Goal: Information Seeking & Learning: Learn about a topic

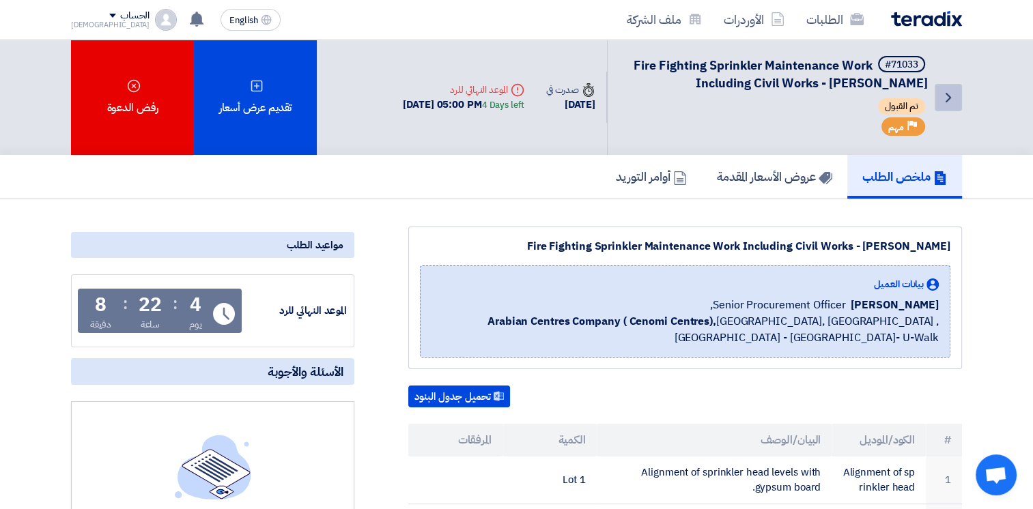
click at [949, 101] on icon "Back" at bounding box center [948, 97] width 16 height 16
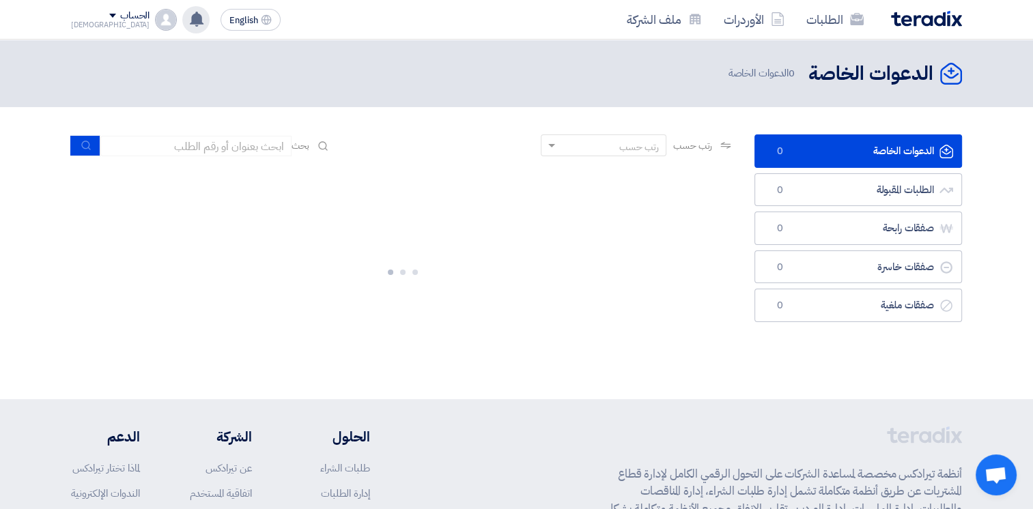
click at [189, 25] on icon at bounding box center [196, 19] width 15 height 15
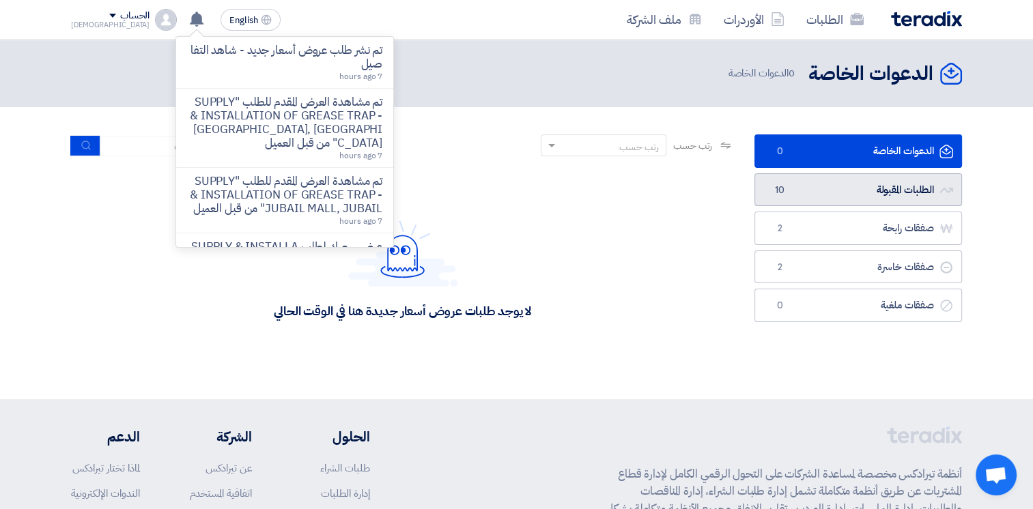
click at [920, 184] on link "الطلبات المقبولة الطلبات المقبولة 10" at bounding box center [857, 189] width 207 height 33
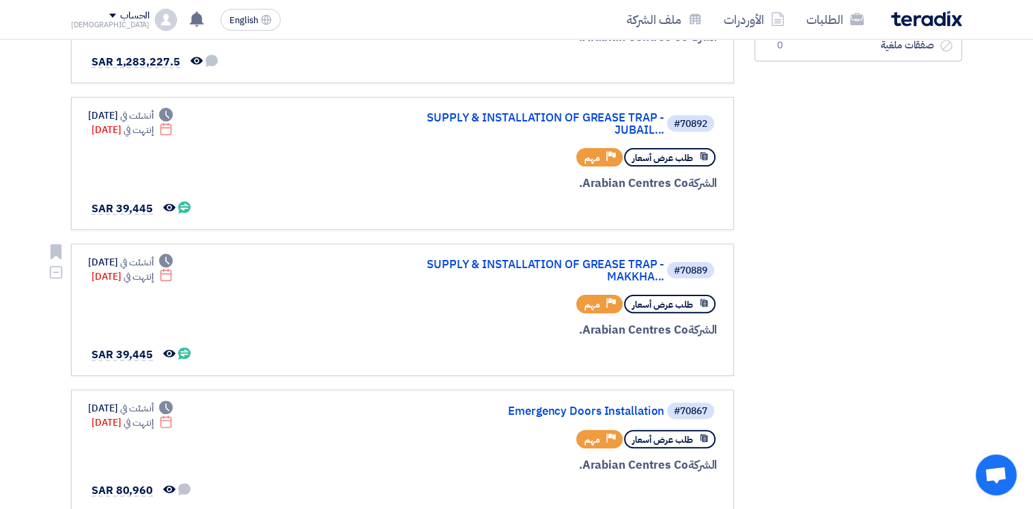
scroll to position [683, 0]
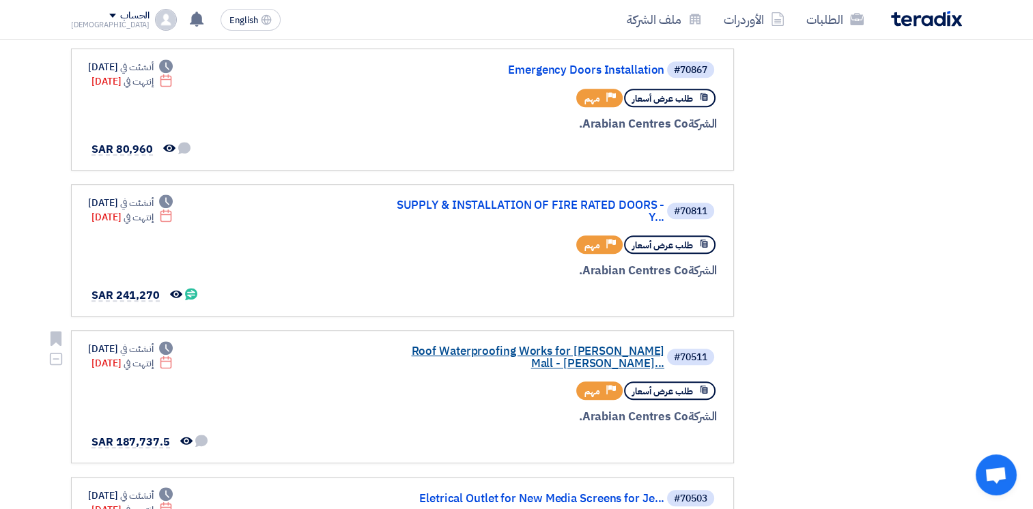
click at [522, 348] on link "Roof Waterproofing Works for [PERSON_NAME] Mall - [PERSON_NAME]..." at bounding box center [527, 357] width 273 height 25
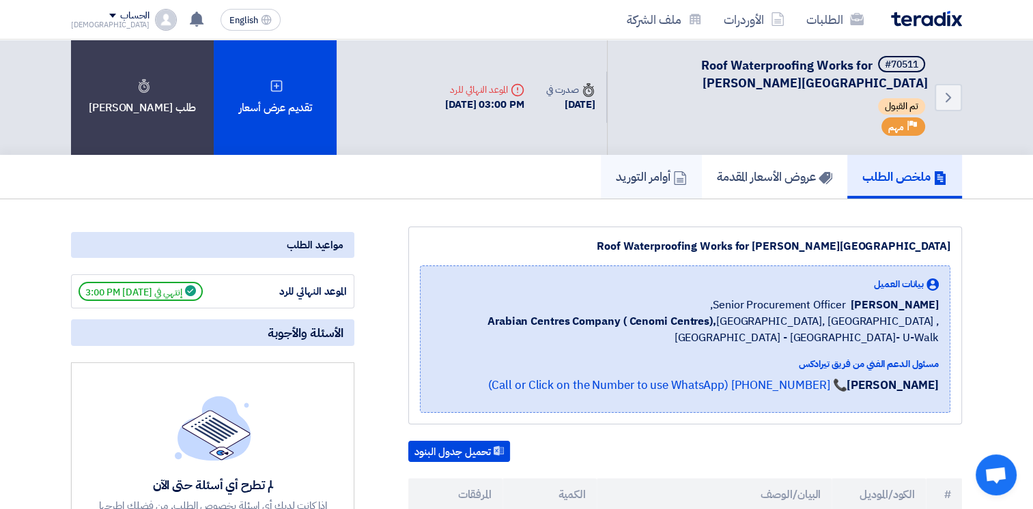
click at [629, 174] on h5 "أوامر التوريد" at bounding box center [651, 177] width 71 height 16
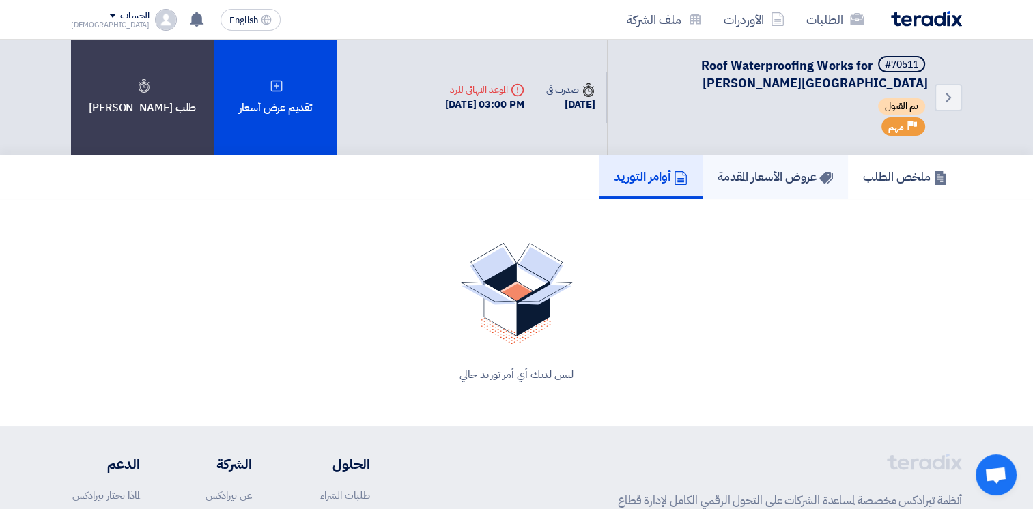
click at [732, 173] on h5 "عروض الأسعار المقدمة" at bounding box center [774, 177] width 115 height 16
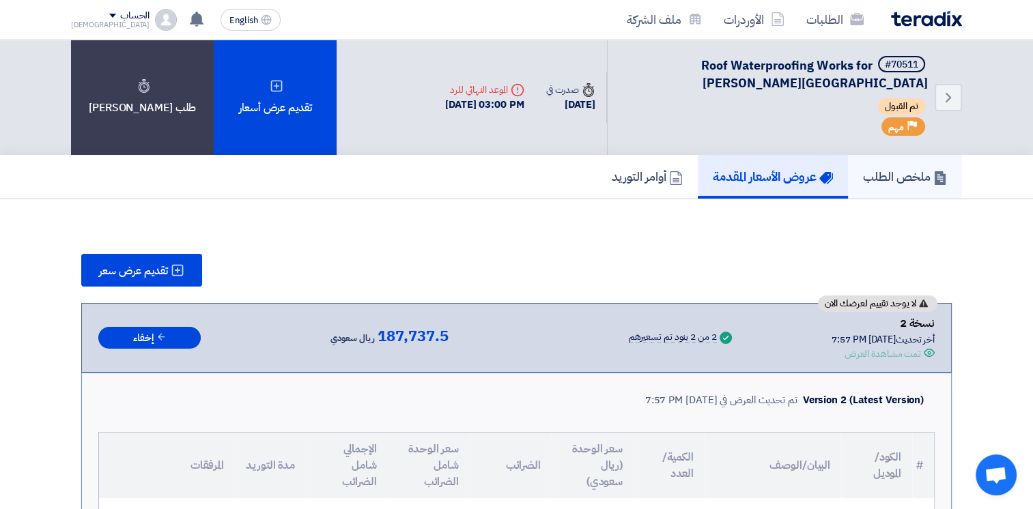
click at [925, 184] on h5 "ملخص الطلب" at bounding box center [905, 177] width 84 height 16
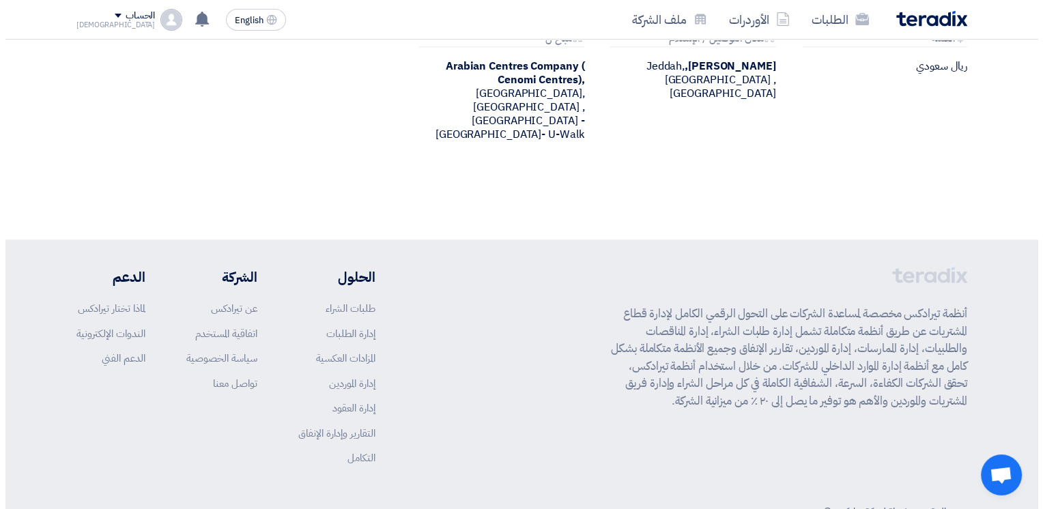
scroll to position [955, 0]
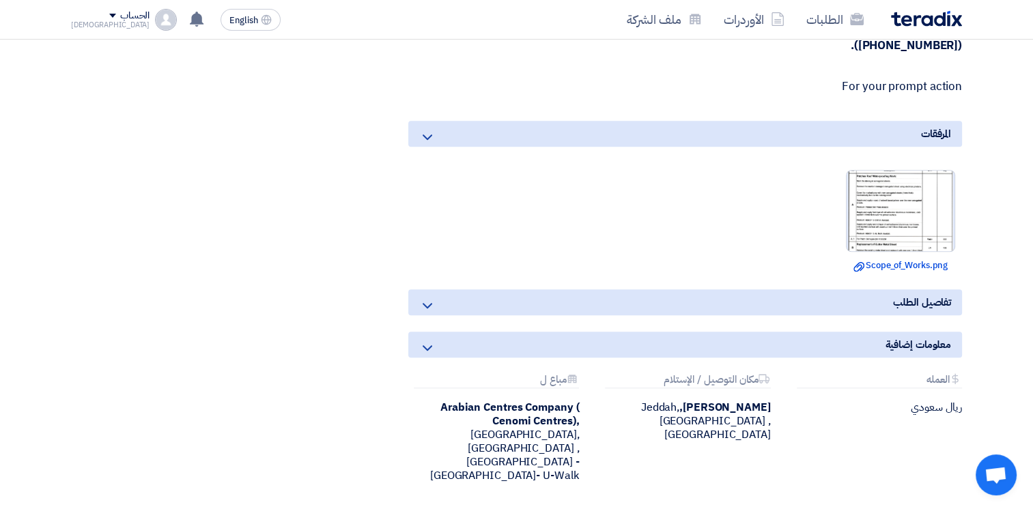
click at [885, 203] on img at bounding box center [900, 210] width 108 height 92
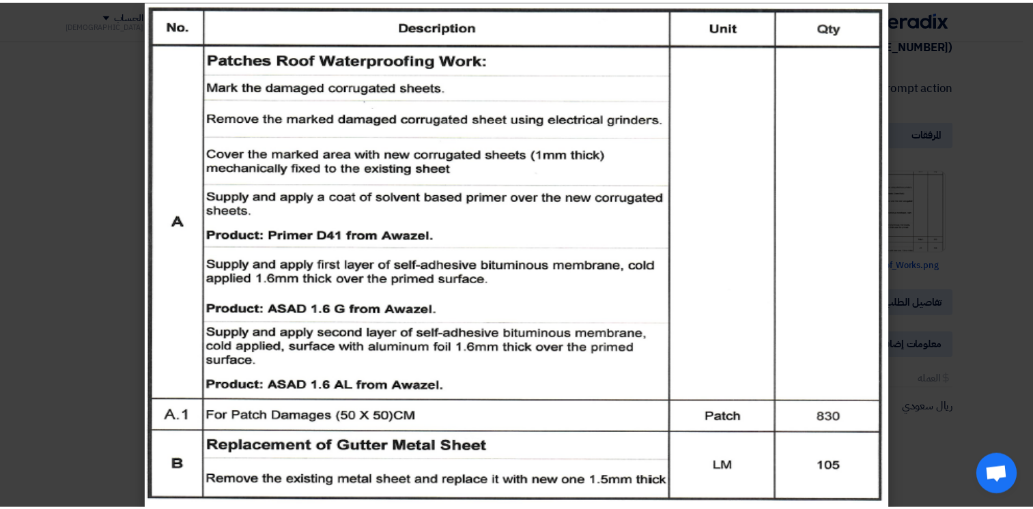
scroll to position [0, 0]
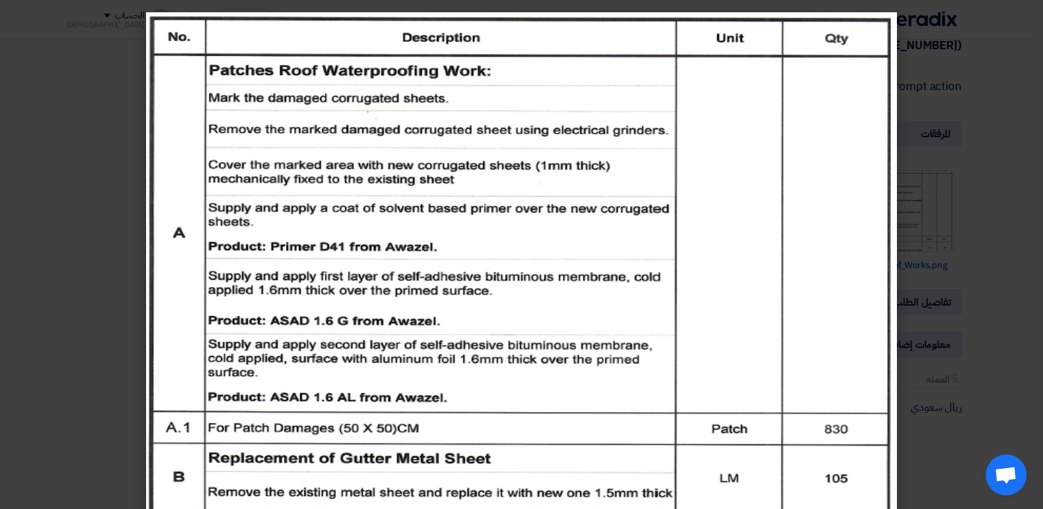
click at [71, 251] on modal-container at bounding box center [521, 254] width 1043 height 509
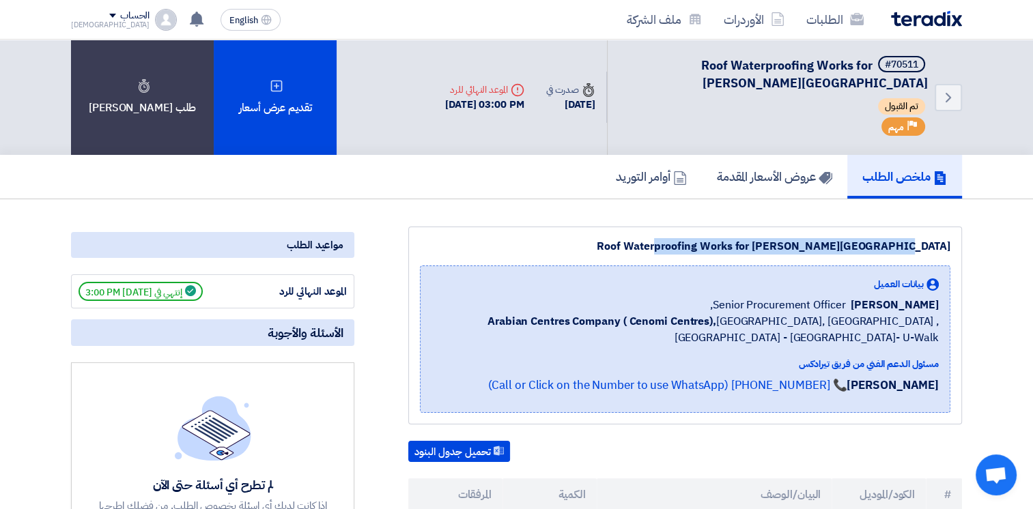
drag, startPoint x: 715, startPoint y: 244, endPoint x: 931, endPoint y: 247, distance: 216.4
click at [931, 247] on div "Roof Waterproofing Works for [PERSON_NAME][GEOGRAPHIC_DATA]" at bounding box center [685, 246] width 530 height 16
drag, startPoint x: 931, startPoint y: 247, endPoint x: 953, endPoint y: 95, distance: 153.8
click at [953, 95] on icon "Back" at bounding box center [948, 97] width 16 height 16
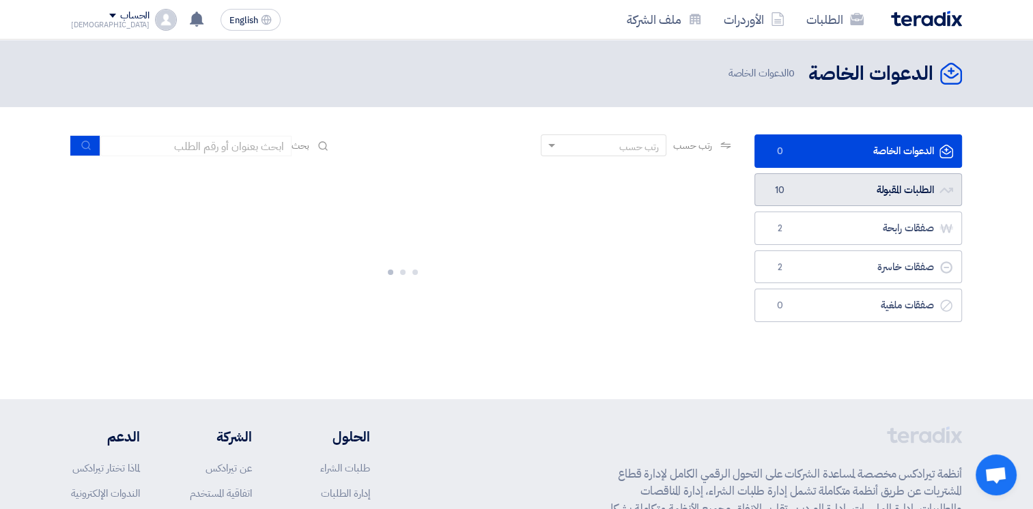
click at [899, 190] on link "الطلبات المقبولة الطلبات المقبولة 10" at bounding box center [857, 189] width 207 height 33
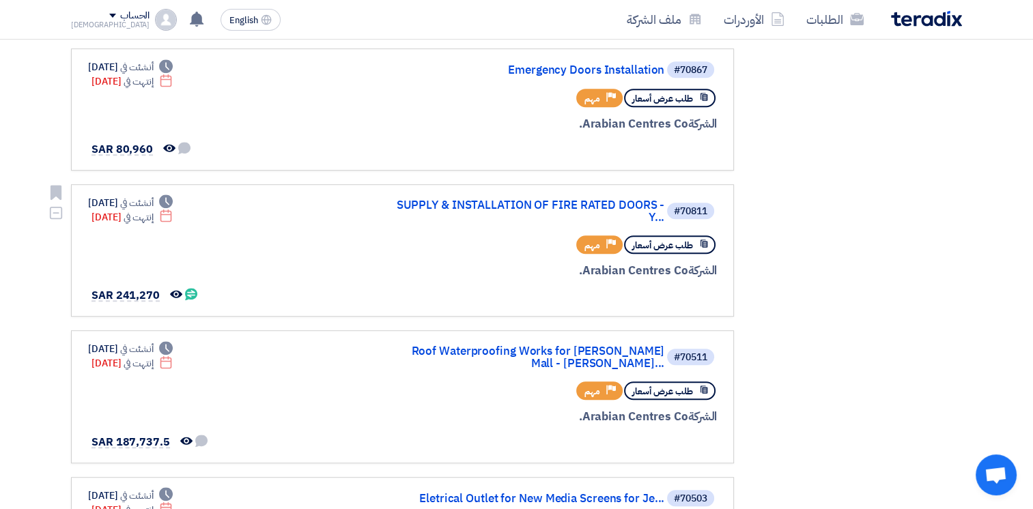
scroll to position [1024, 0]
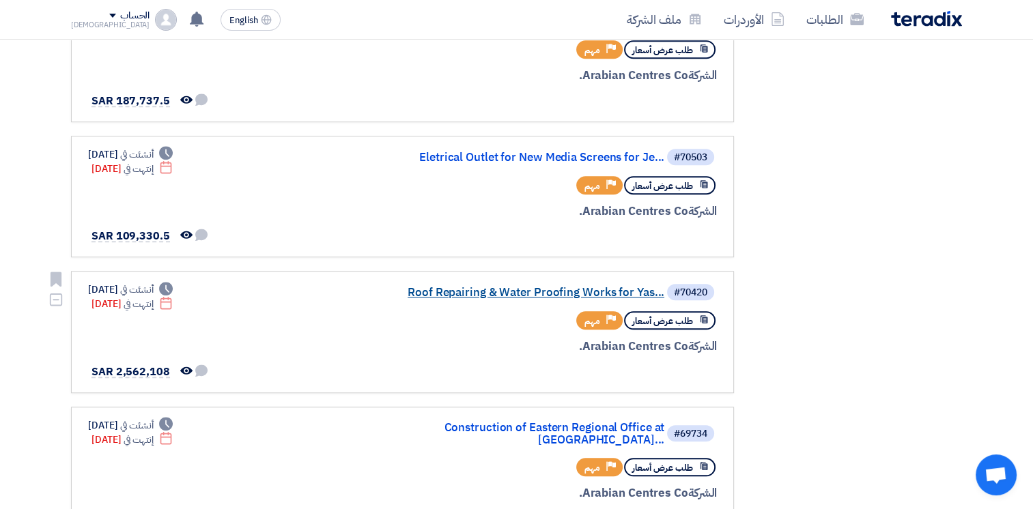
click at [548, 287] on link "Roof Repairing & Water Proofing Works for Yas..." at bounding box center [527, 293] width 273 height 12
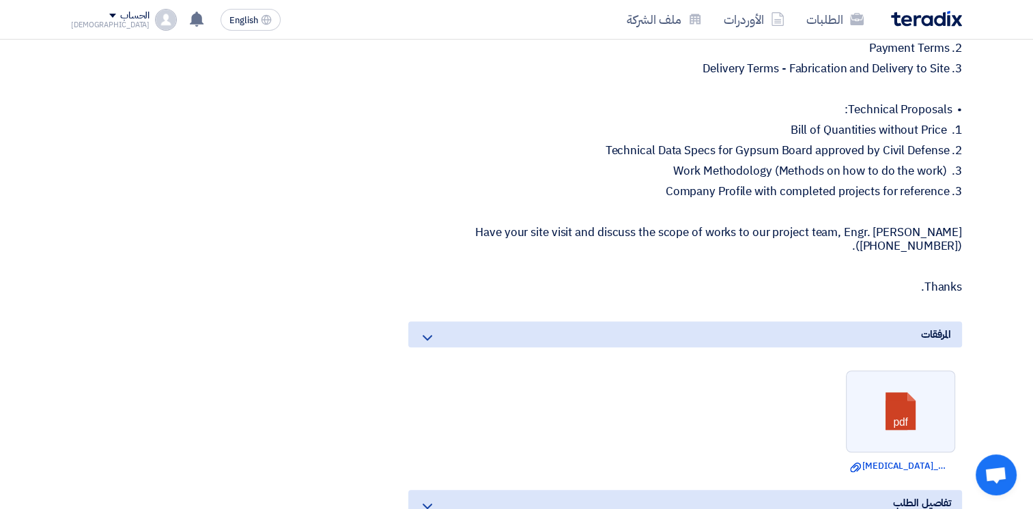
scroll to position [341, 0]
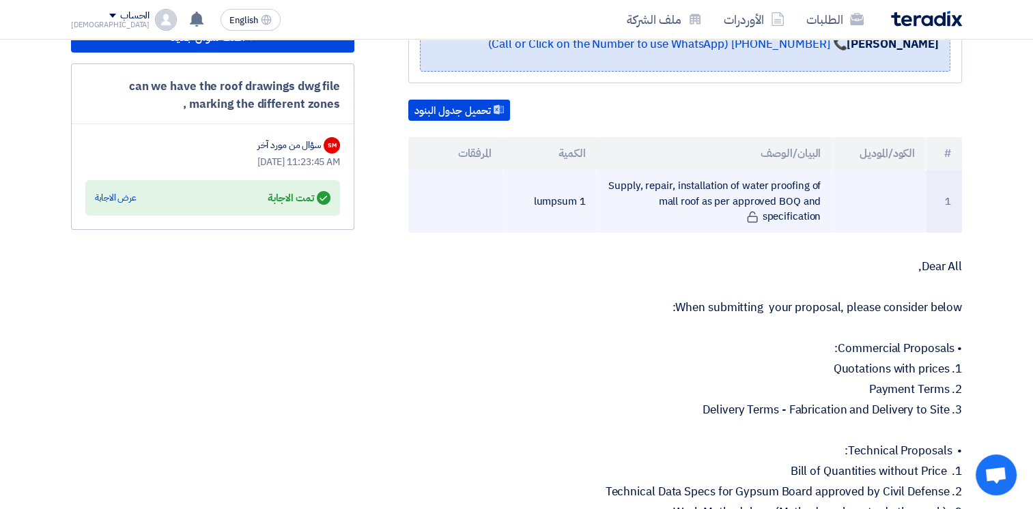
drag, startPoint x: 625, startPoint y: 182, endPoint x: 827, endPoint y: 222, distance: 206.1
click at [827, 222] on td "Supply, repair, installation of water proofing of mall roof as per approved BOQ…" at bounding box center [714, 201] width 235 height 63
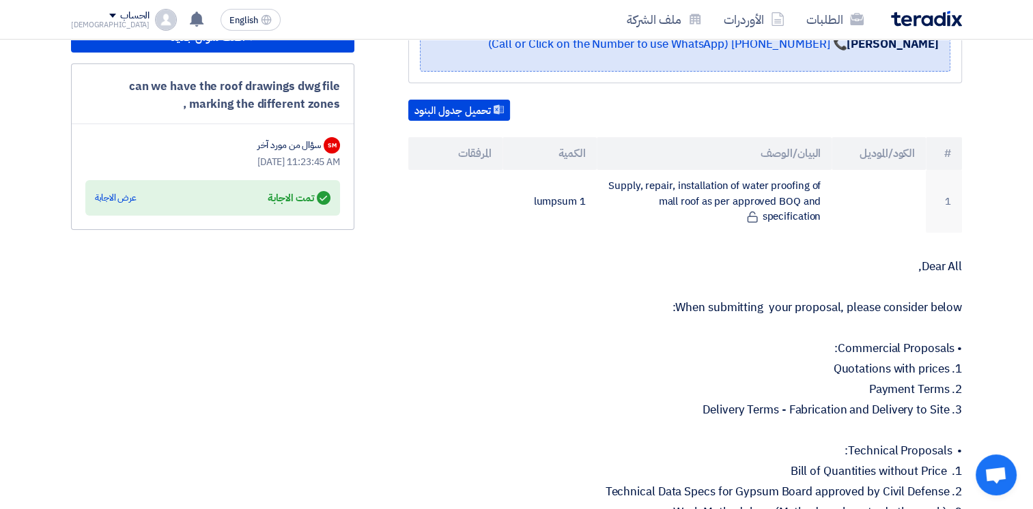
scroll to position [683, 0]
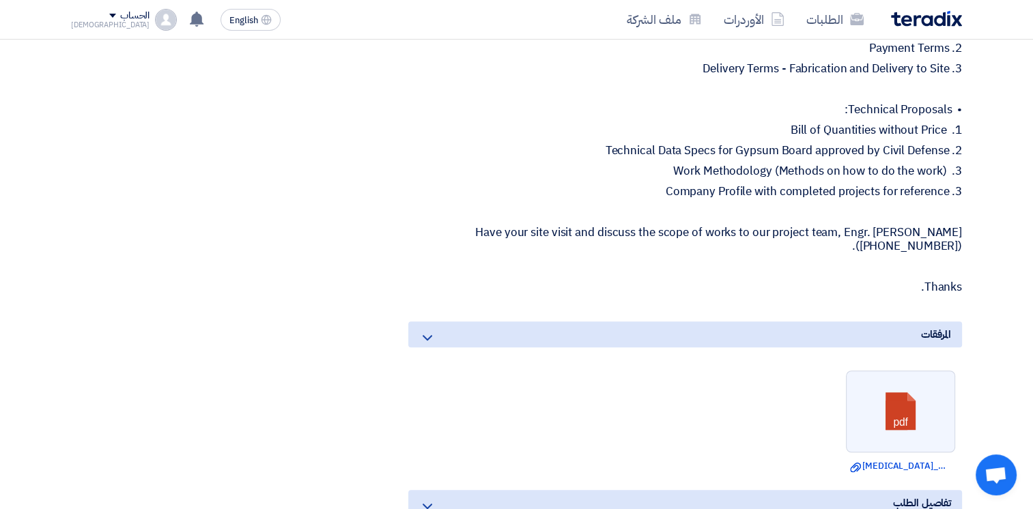
drag, startPoint x: 639, startPoint y: 192, endPoint x: 923, endPoint y: 194, distance: 283.9
click at [923, 194] on p "3. Company Profile with completed projects for reference" at bounding box center [685, 192] width 554 height 14
drag, startPoint x: 659, startPoint y: 146, endPoint x: 902, endPoint y: 197, distance: 248.8
click at [902, 197] on div "Dear All, When submitting your proposal, please consider below: • Commercial Pr…" at bounding box center [685, 106] width 554 height 375
drag, startPoint x: 902, startPoint y: 197, endPoint x: 658, endPoint y: 172, distance: 245.6
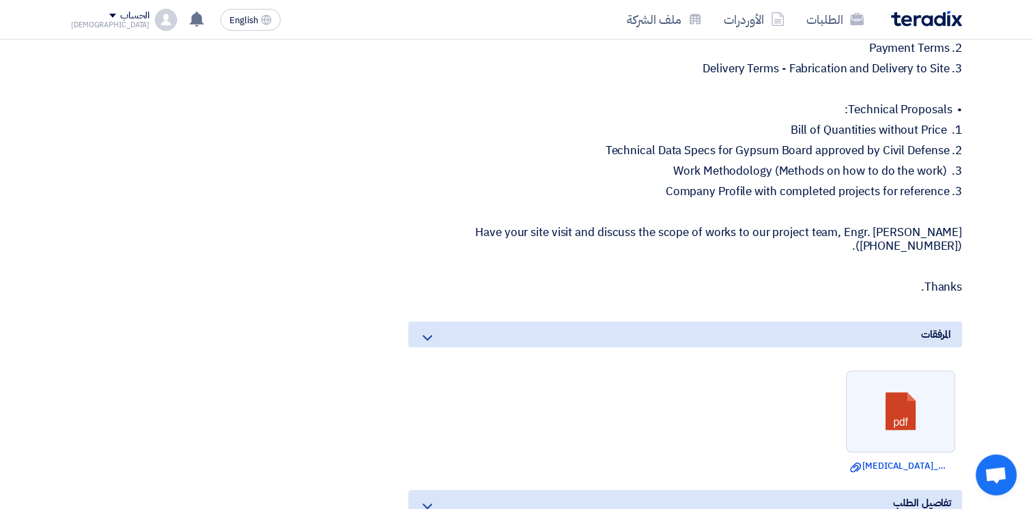
click at [663, 173] on p "3. Work Methodology (Methods on how to do the work)" at bounding box center [685, 171] width 554 height 14
click at [693, 165] on p "3. Work Methodology (Methods on how to do the work)" at bounding box center [685, 171] width 554 height 14
click at [714, 173] on p "3. Work Methodology (Methods on how to do the work)" at bounding box center [685, 171] width 554 height 14
drag, startPoint x: 653, startPoint y: 192, endPoint x: 882, endPoint y: 189, distance: 228.7
click at [882, 189] on p "3. Company Profile with completed projects for reference" at bounding box center [685, 192] width 554 height 14
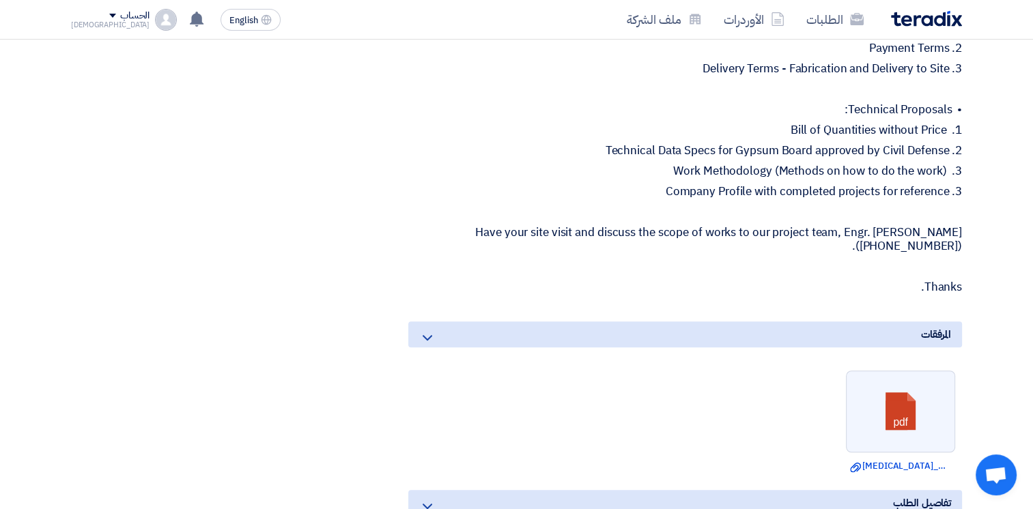
drag, startPoint x: 759, startPoint y: 121, endPoint x: 934, endPoint y: 186, distance: 186.4
click at [934, 186] on div "Dear All, When submitting your proposal, please consider below: • Commercial Pr…" at bounding box center [685, 106] width 554 height 375
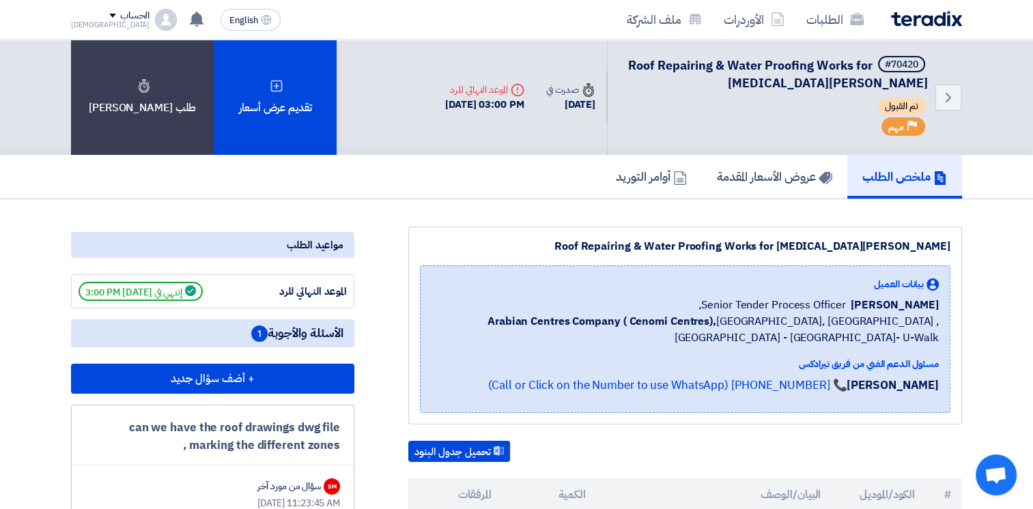
scroll to position [341, 0]
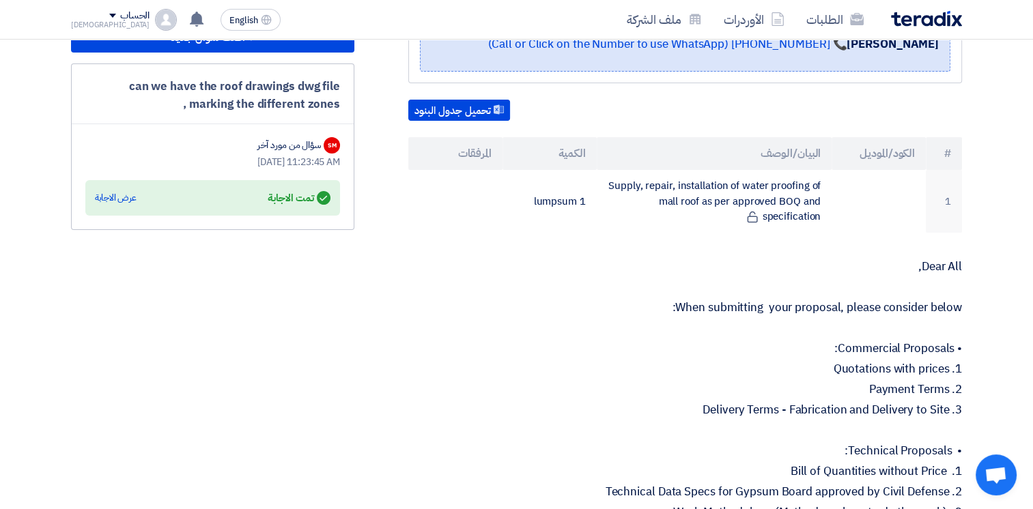
drag, startPoint x: 146, startPoint y: 81, endPoint x: 327, endPoint y: 104, distance: 182.3
click at [327, 104] on div "can we have the roof drawings dwg file marking the different zones ," at bounding box center [212, 95] width 255 height 35
drag, startPoint x: 327, startPoint y: 104, endPoint x: 334, endPoint y: 158, distance: 55.1
click at [334, 158] on div "[DATE] 11:23:45 AM" at bounding box center [212, 162] width 255 height 14
drag, startPoint x: 334, startPoint y: 158, endPoint x: 397, endPoint y: 198, distance: 73.6
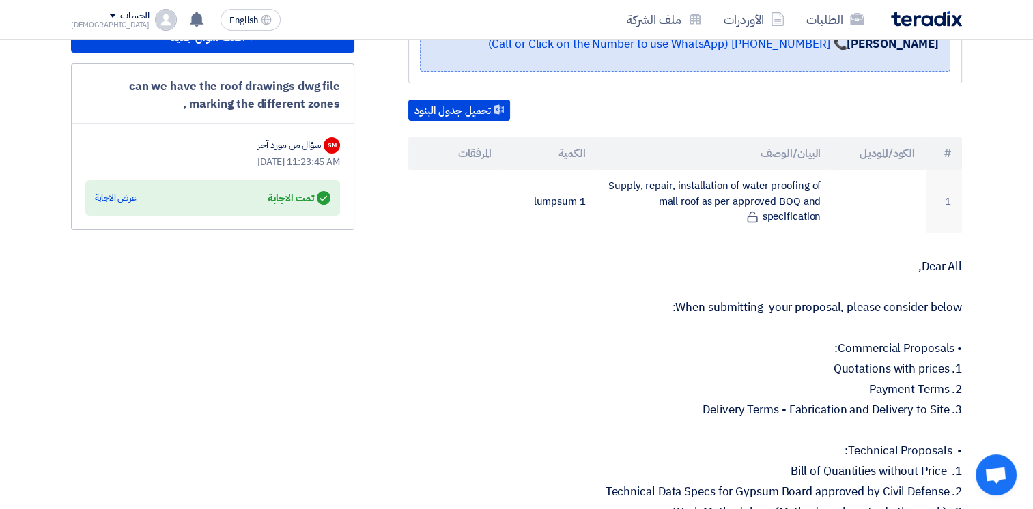
click at [397, 198] on div "Roof Repairing & Water Proofing Works for [MEDICAL_DATA][PERSON_NAME] بيانات ال…" at bounding box center [667, 471] width 607 height 1172
click at [125, 195] on div "عرض الاجابة" at bounding box center [116, 198] width 42 height 14
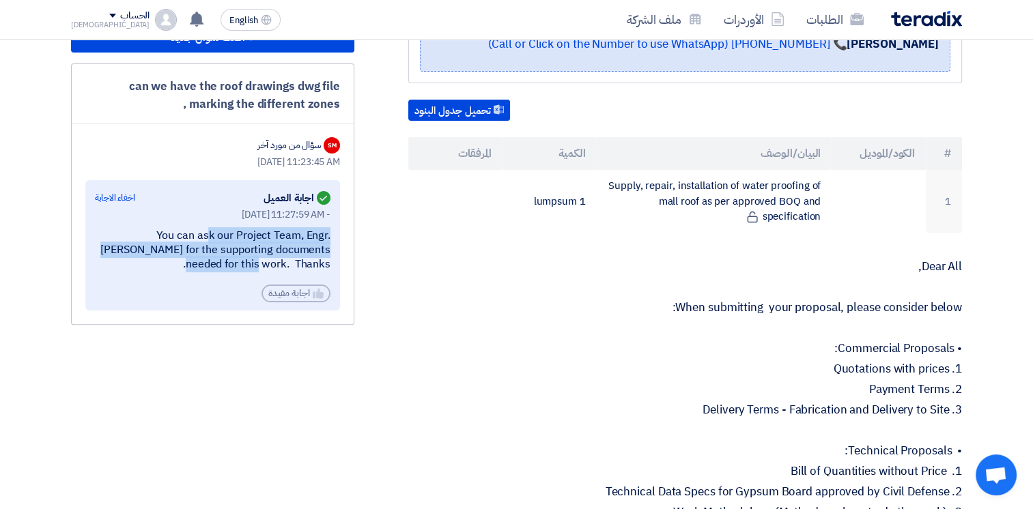
drag, startPoint x: 202, startPoint y: 236, endPoint x: 330, endPoint y: 259, distance: 130.3
click at [330, 259] on div "You can ask our Project Team, Engr. [PERSON_NAME] for the supporting documents …" at bounding box center [212, 250] width 235 height 42
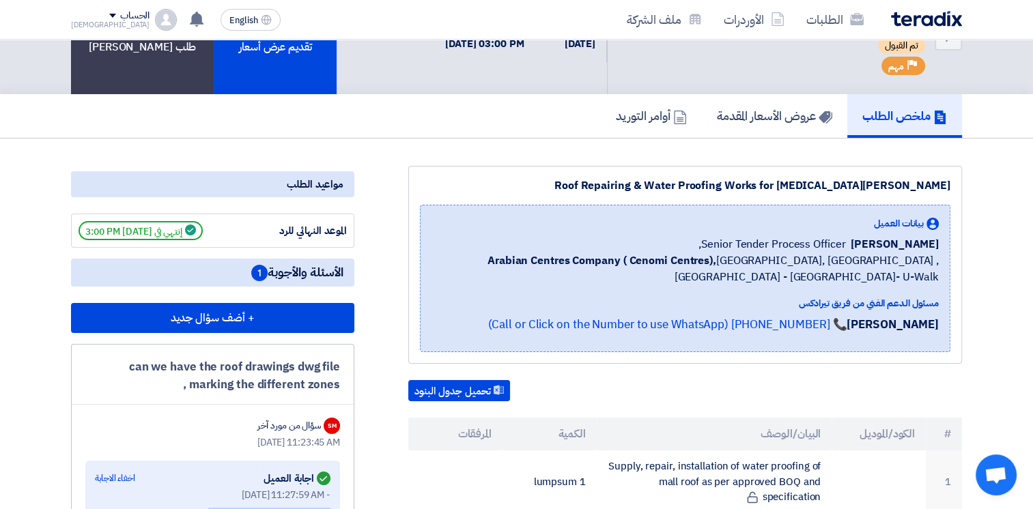
scroll to position [0, 0]
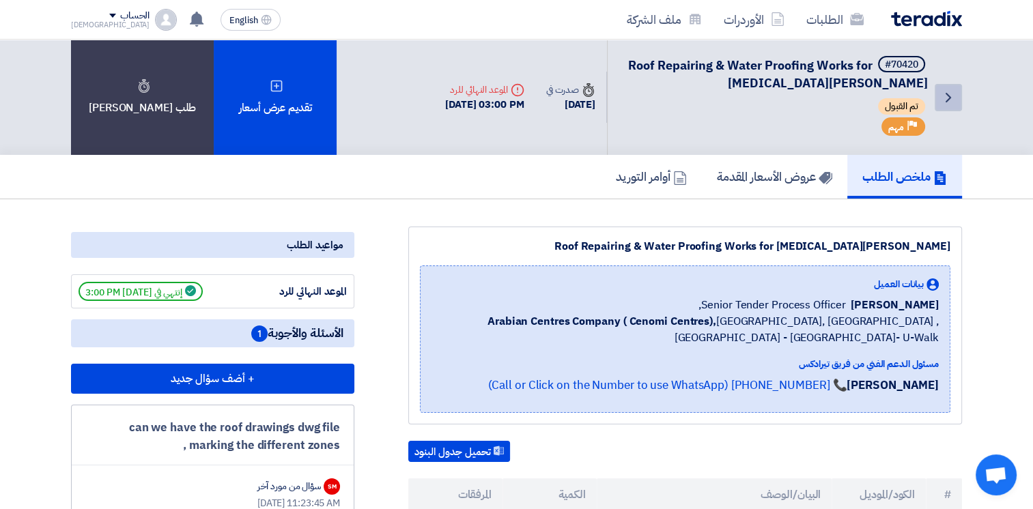
click at [958, 102] on link "Back" at bounding box center [947, 97] width 27 height 27
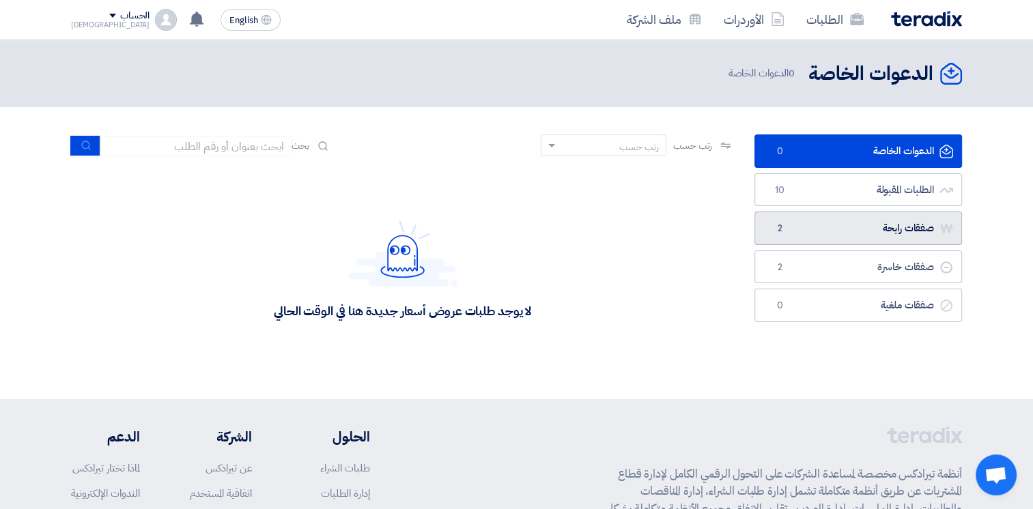
click at [882, 232] on link "صفقات رابحة صفقات رابحة 2" at bounding box center [857, 228] width 207 height 33
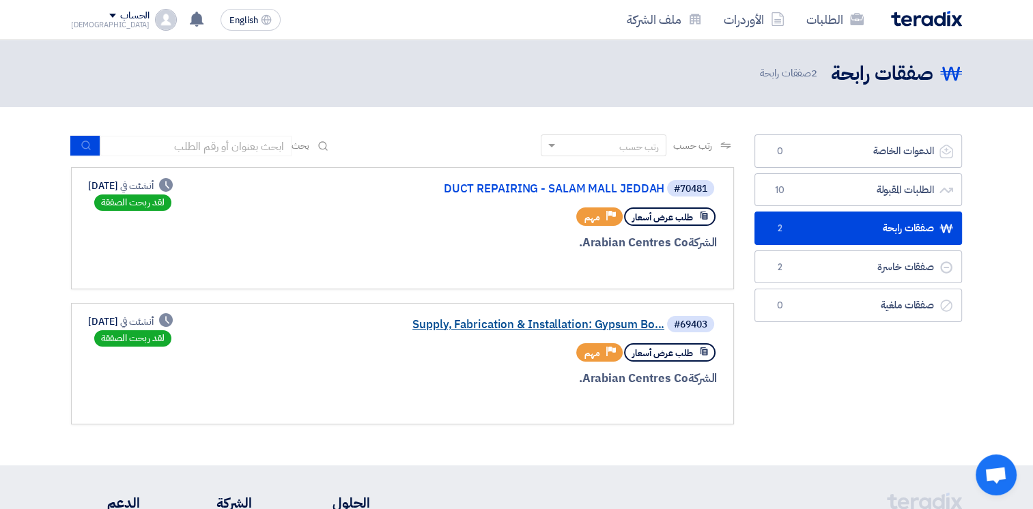
click at [538, 324] on link "Supply, Fabrication & Installation: Gypsum Bo..." at bounding box center [527, 325] width 273 height 12
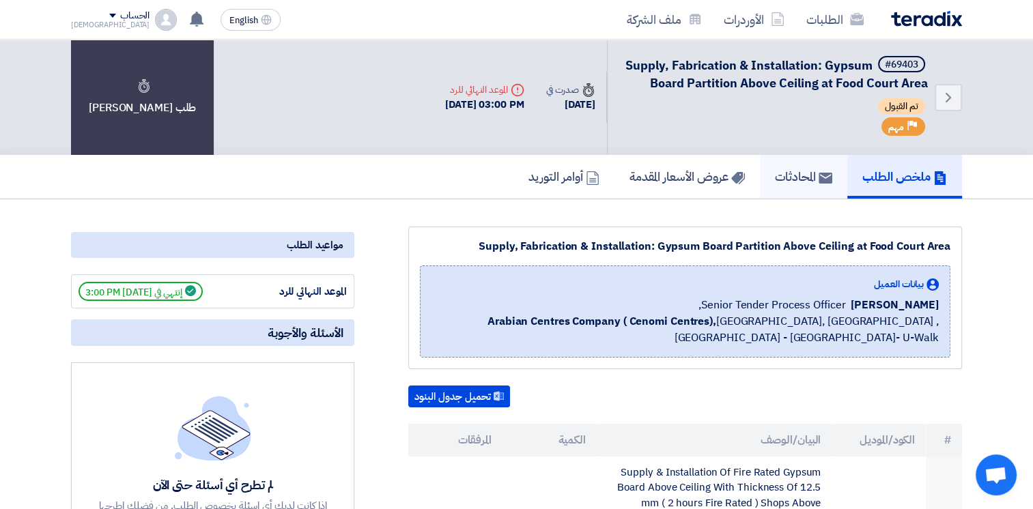
click at [775, 184] on h5 "المحادثات" at bounding box center [803, 177] width 57 height 16
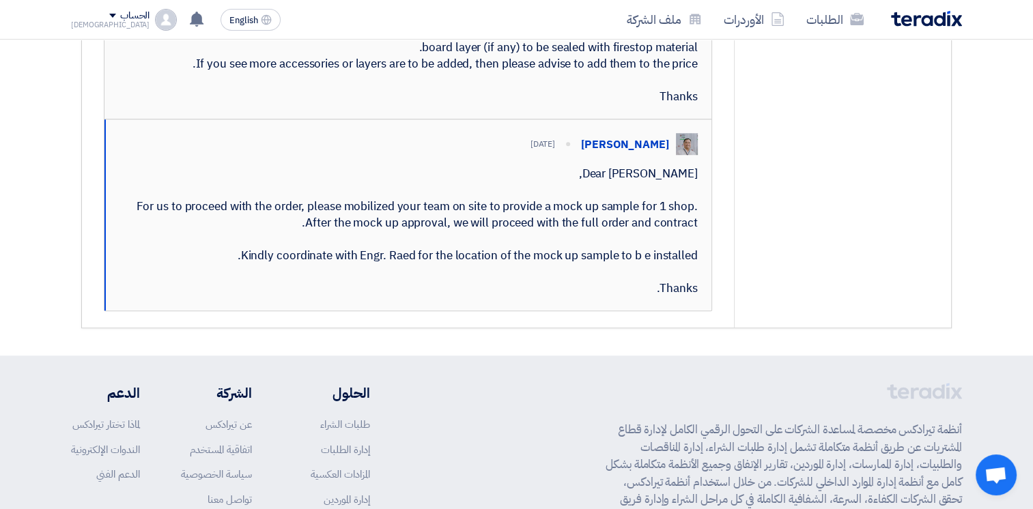
scroll to position [1084, 0]
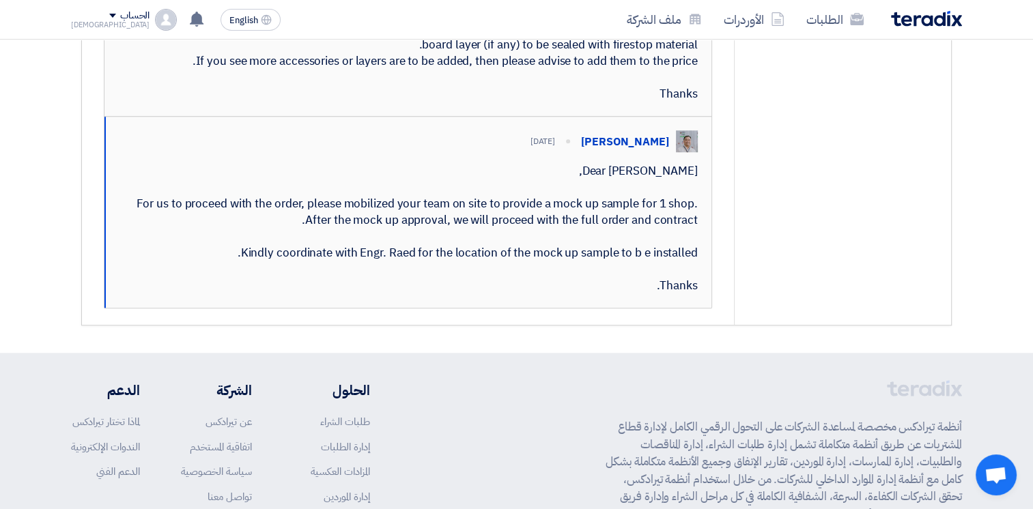
drag, startPoint x: 265, startPoint y: 109, endPoint x: 557, endPoint y: 139, distance: 293.0
drag, startPoint x: 557, startPoint y: 139, endPoint x: 513, endPoint y: 141, distance: 43.8
click at [513, 102] on div "Hi, item # 1 is reviewed and as described it is a gypsum board panels cut into …" at bounding box center [407, 36] width 579 height 131
drag, startPoint x: 531, startPoint y: 138, endPoint x: 702, endPoint y: 141, distance: 171.3
click at [702, 117] on div "[PERSON_NAME] [DATE] Hi, item # 1 is reviewed and as described it is a gypsum b…" at bounding box center [407, 21] width 607 height 192
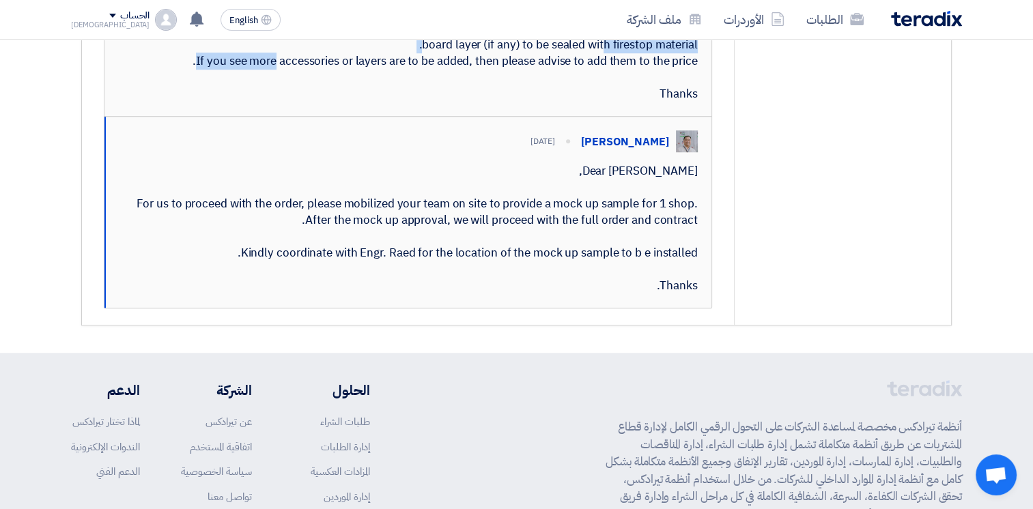
drag, startPoint x: 204, startPoint y: 161, endPoint x: 712, endPoint y: 154, distance: 507.8
drag, startPoint x: 147, startPoint y: 320, endPoint x: 191, endPoint y: 315, distance: 44.6
drag, startPoint x: 191, startPoint y: 315, endPoint x: 213, endPoint y: 311, distance: 22.2
click at [213, 294] on div "Dear [PERSON_NAME], For us to proceed with the order, please mobilized your tea…" at bounding box center [408, 228] width 578 height 131
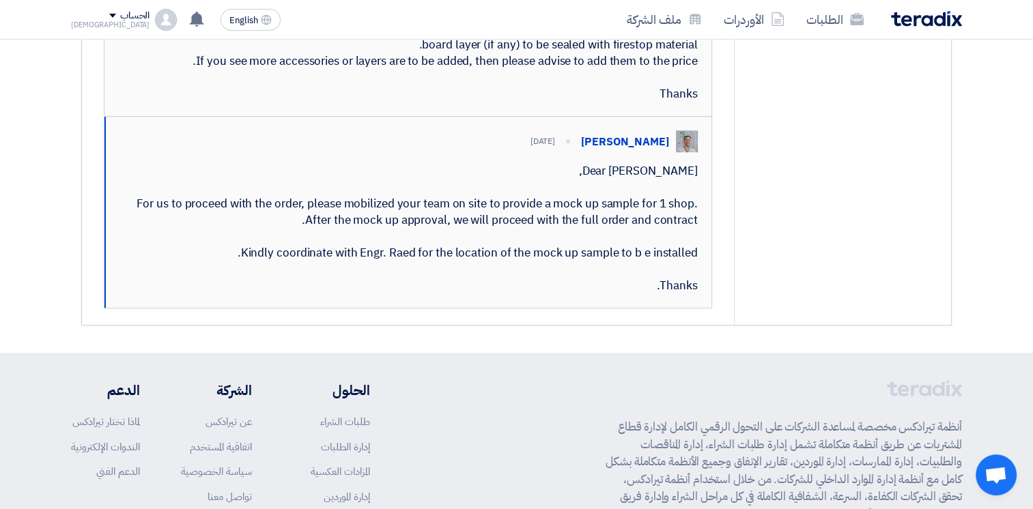
click at [302, 294] on div "Dear [PERSON_NAME], For us to proceed with the order, please mobilized your tea…" at bounding box center [408, 228] width 578 height 131
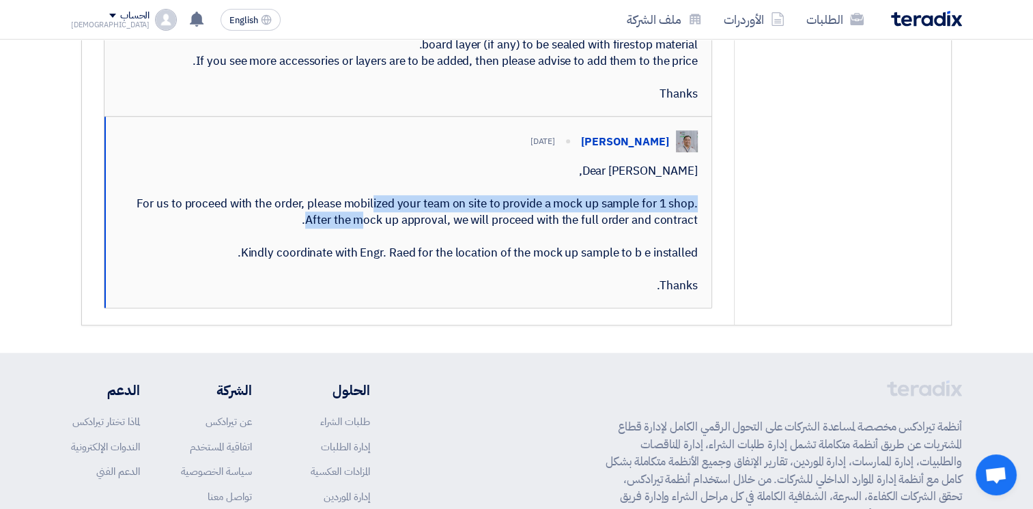
drag, startPoint x: 326, startPoint y: 312, endPoint x: 317, endPoint y: 331, distance: 21.4
click at [317, 294] on div "Dear [PERSON_NAME], For us to proceed with the order, please mobilized your tea…" at bounding box center [408, 228] width 578 height 131
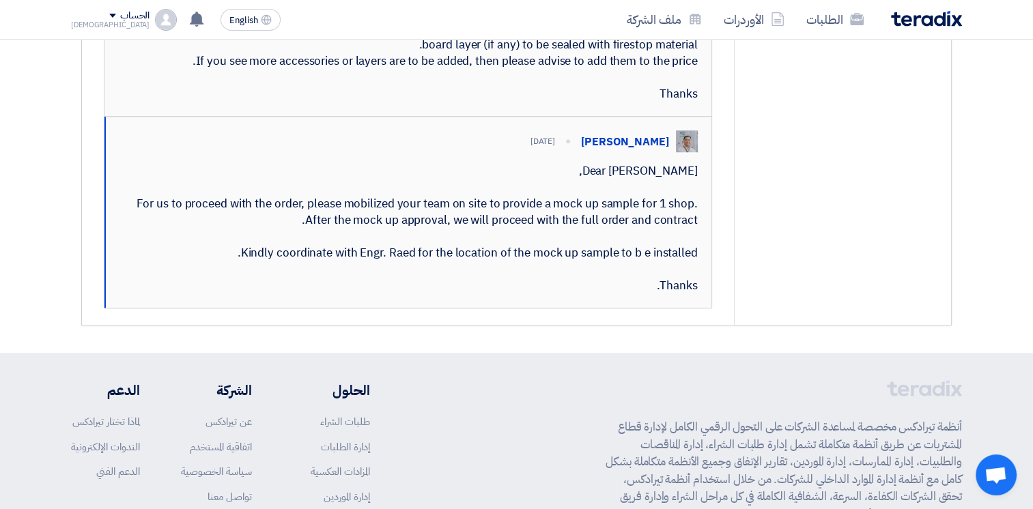
click at [330, 294] on div "Dear [PERSON_NAME], For us to proceed with the order, please mobilized your tea…" at bounding box center [408, 228] width 578 height 131
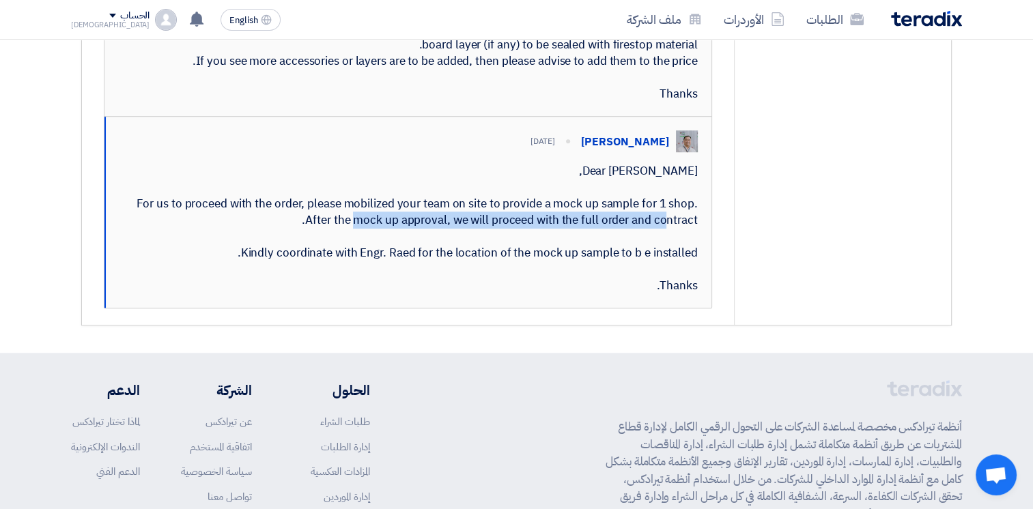
drag, startPoint x: 313, startPoint y: 334, endPoint x: 617, endPoint y: 341, distance: 304.5
click at [617, 294] on div "Dear [PERSON_NAME], For us to proceed with the order, please mobilized your tea…" at bounding box center [408, 228] width 578 height 131
drag, startPoint x: 257, startPoint y: 362, endPoint x: 699, endPoint y: 405, distance: 444.3
click at [699, 308] on div "[PERSON_NAME] [DATE] Dear [PERSON_NAME], For us to proceed with the order, plea…" at bounding box center [407, 212] width 607 height 191
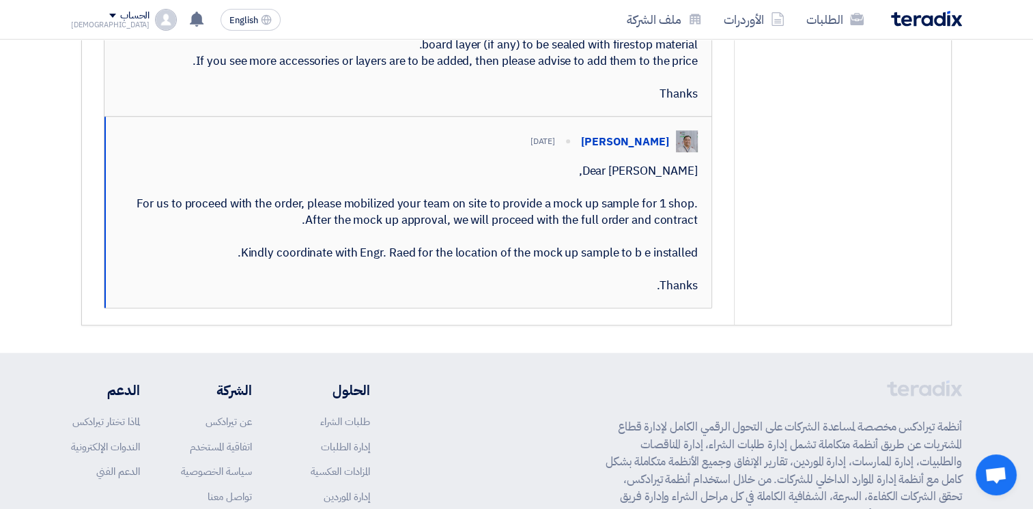
drag, startPoint x: 699, startPoint y: 405, endPoint x: 683, endPoint y: 401, distance: 16.9
click at [668, 294] on div "Dear [PERSON_NAME], For us to proceed with the order, please mobilized your tea…" at bounding box center [408, 228] width 578 height 131
click at [696, 294] on div "Dear [PERSON_NAME], For us to proceed with the order, please mobilized your tea…" at bounding box center [408, 228] width 578 height 131
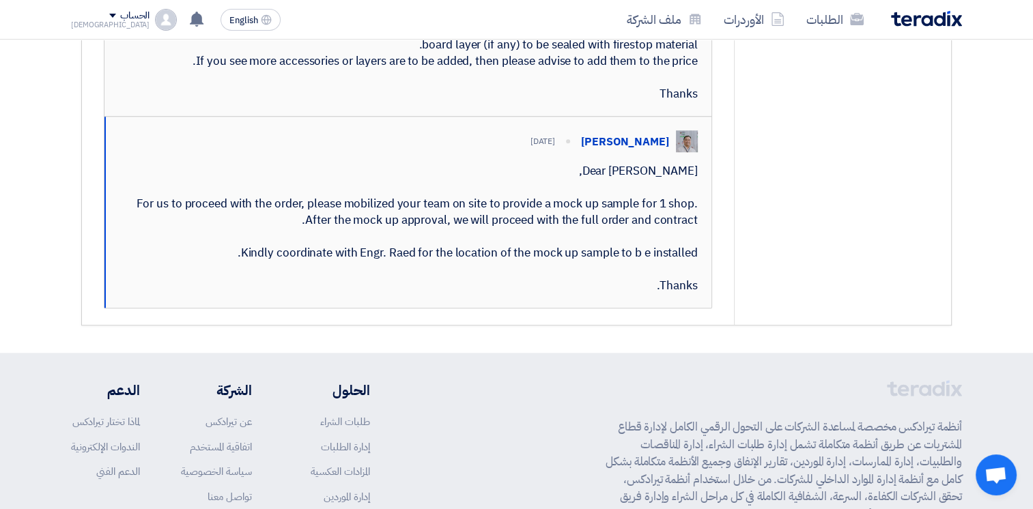
drag, startPoint x: 696, startPoint y: 401, endPoint x: 684, endPoint y: 399, distance: 12.4
click at [684, 294] on div "Dear [PERSON_NAME], For us to proceed with the order, please mobilized your tea…" at bounding box center [408, 228] width 578 height 131
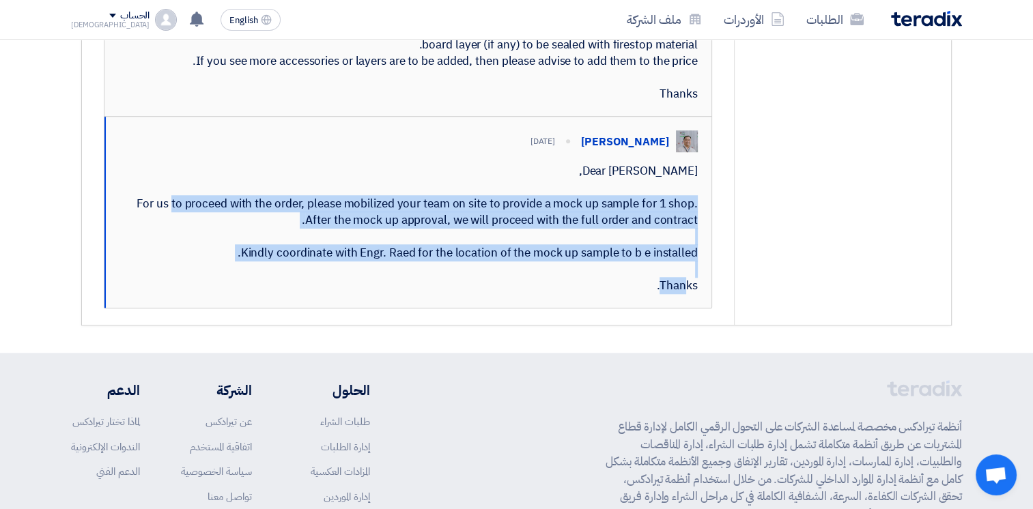
drag, startPoint x: 689, startPoint y: 363, endPoint x: 396, endPoint y: 278, distance: 305.0
click at [396, 278] on div "Dear [PERSON_NAME], For us to proceed with the order, please mobilized your tea…" at bounding box center [408, 228] width 578 height 131
drag, startPoint x: 396, startPoint y: 278, endPoint x: 396, endPoint y: 319, distance: 41.6
click at [396, 294] on div "Dear [PERSON_NAME], For us to proceed with the order, please mobilized your tea…" at bounding box center [408, 228] width 578 height 131
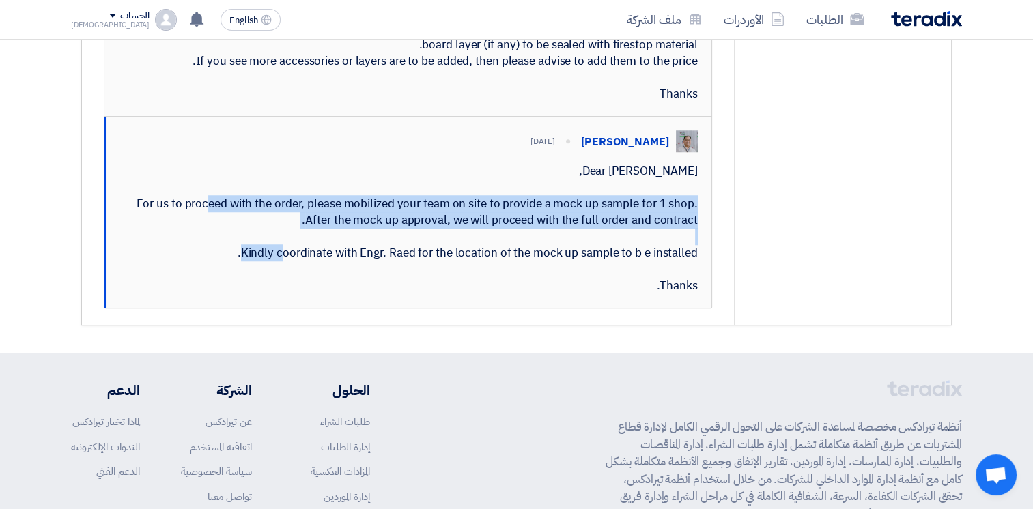
drag, startPoint x: 162, startPoint y: 313, endPoint x: 532, endPoint y: 349, distance: 371.7
click at [532, 294] on div "Dear [PERSON_NAME], For us to proceed with the order, please mobilized your tea…" at bounding box center [408, 228] width 578 height 131
drag, startPoint x: 532, startPoint y: 349, endPoint x: 325, endPoint y: 310, distance: 210.6
click at [325, 294] on div "Dear [PERSON_NAME], For us to proceed with the order, please mobilized your tea…" at bounding box center [408, 228] width 578 height 131
click at [331, 294] on div "Dear [PERSON_NAME], For us to proceed with the order, please mobilized your tea…" at bounding box center [408, 228] width 578 height 131
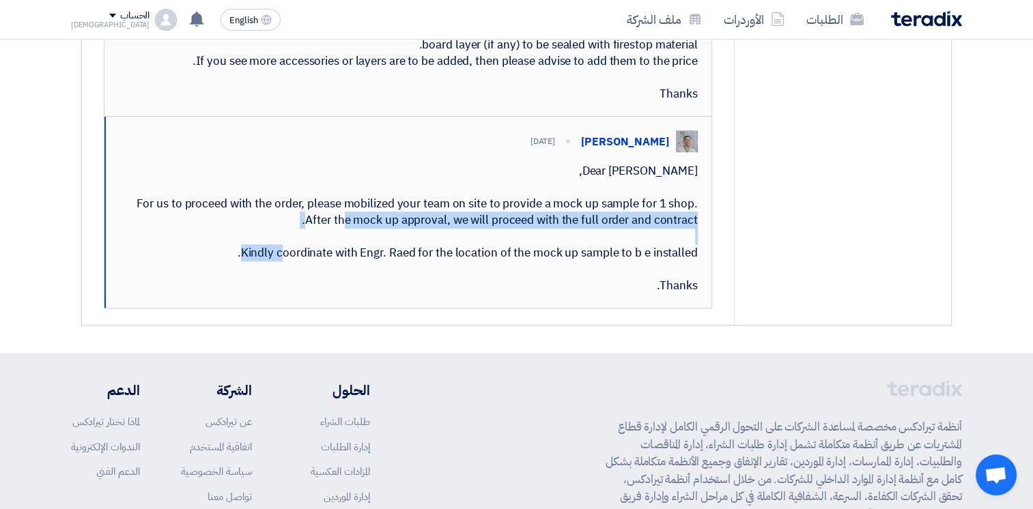
drag, startPoint x: 138, startPoint y: 317, endPoint x: 718, endPoint y: 343, distance: 580.7
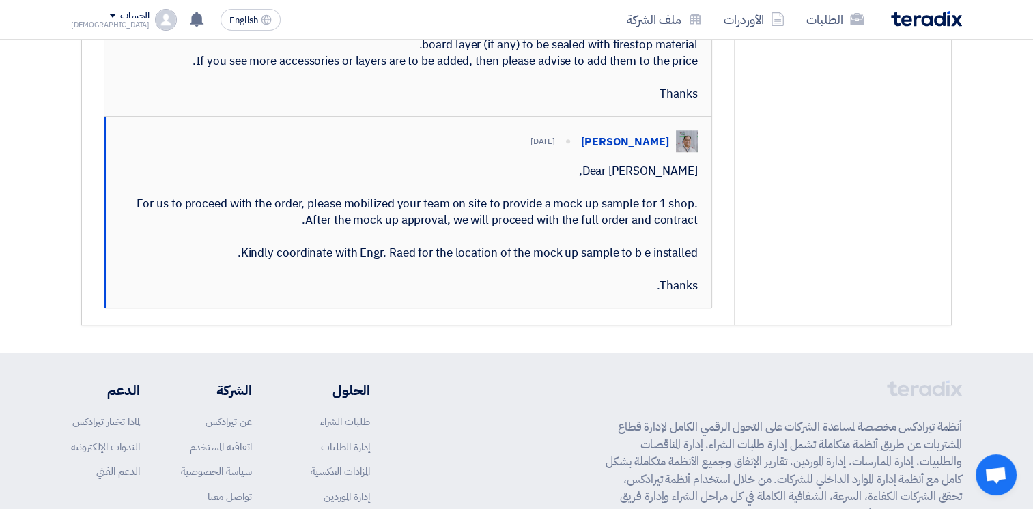
click at [336, 102] on div "Hi, item # 1 is reviewed and as described it is a gypsum board panels cut into …" at bounding box center [407, 36] width 579 height 131
click at [207, 102] on div "Hi, item # 1 is reviewed and as described it is a gypsum board panels cut into …" at bounding box center [407, 36] width 579 height 131
drag, startPoint x: 207, startPoint y: 157, endPoint x: 247, endPoint y: 162, distance: 40.6
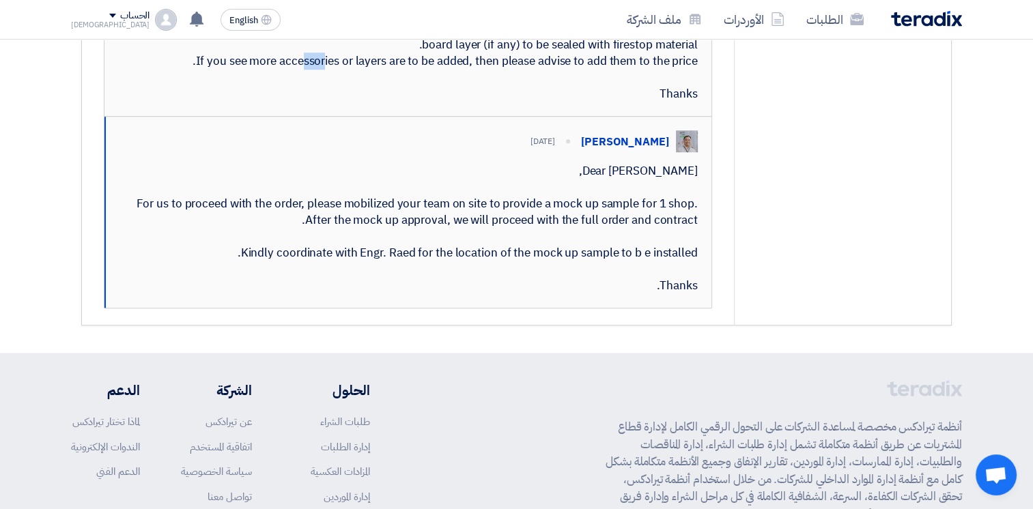
click at [247, 102] on div "Hi, item # 1 is reviewed and as described it is a gypsum board panels cut into …" at bounding box center [407, 36] width 579 height 131
drag, startPoint x: 247, startPoint y: 162, endPoint x: 237, endPoint y: 162, distance: 10.2
click at [238, 102] on div "Hi, item # 1 is reviewed and as described it is a gypsum board panels cut into …" at bounding box center [407, 36] width 579 height 131
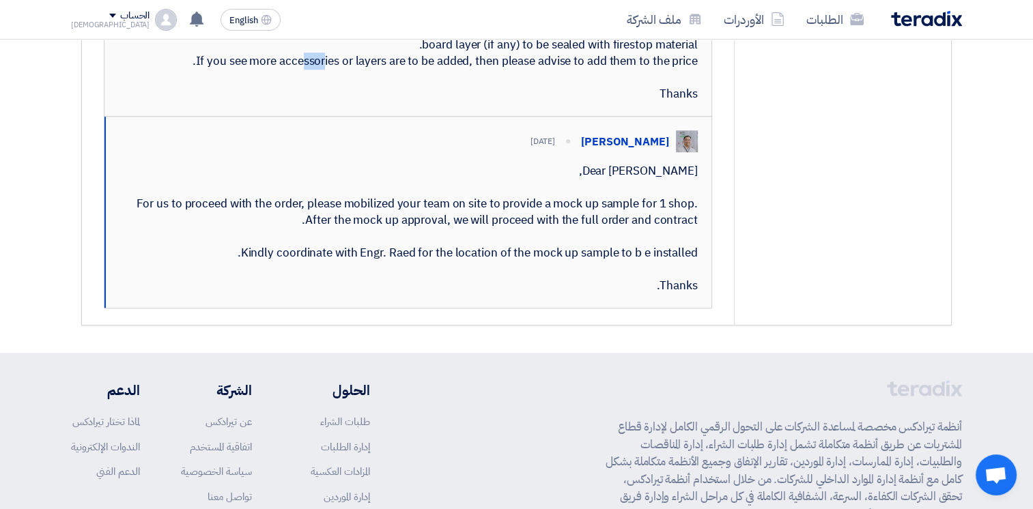
click at [214, 102] on div "Hi, item # 1 is reviewed and as described it is a gypsum board panels cut into …" at bounding box center [407, 36] width 579 height 131
click at [213, 102] on div "Hi, item # 1 is reviewed and as described it is a gypsum board panels cut into …" at bounding box center [407, 36] width 579 height 131
click at [209, 102] on div "Hi, item # 1 is reviewed and as described it is a gypsum board panels cut into …" at bounding box center [407, 36] width 579 height 131
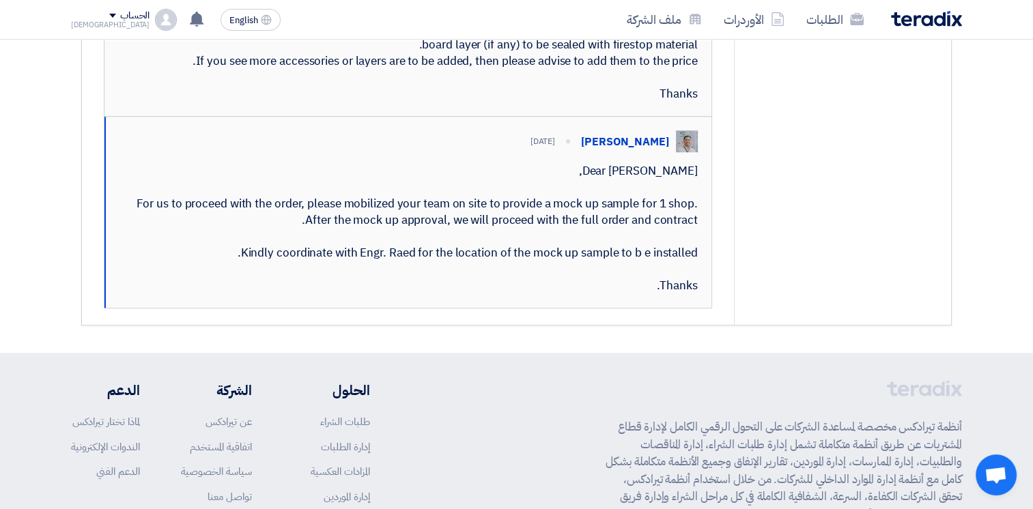
click at [149, 102] on div "Hi, item # 1 is reviewed and as described it is a gypsum board panels cut into …" at bounding box center [407, 36] width 579 height 131
click at [144, 102] on div "Hi, item # 1 is reviewed and as described it is a gypsum board panels cut into …" at bounding box center [407, 36] width 579 height 131
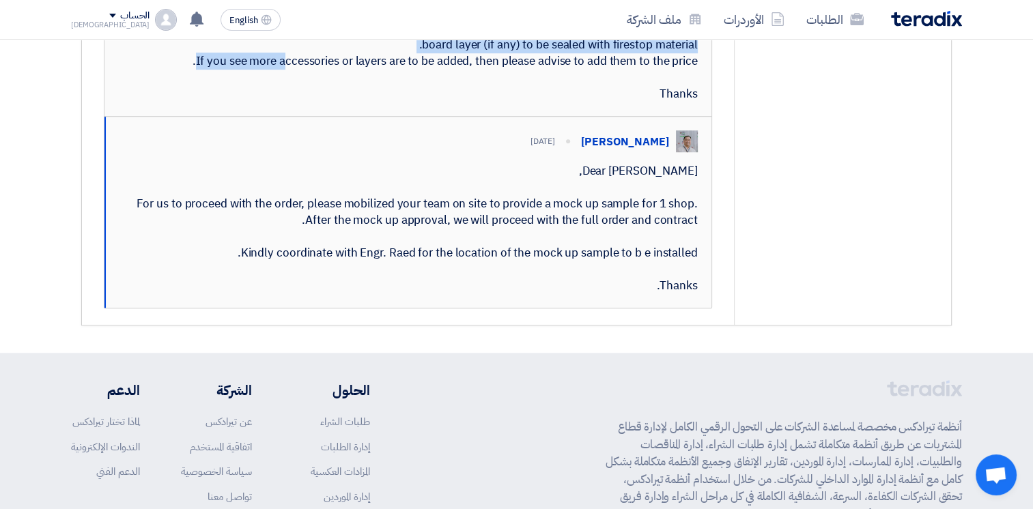
click at [144, 102] on div "Hi, item # 1 is reviewed and as described it is a gypsum board panels cut into …" at bounding box center [407, 36] width 579 height 131
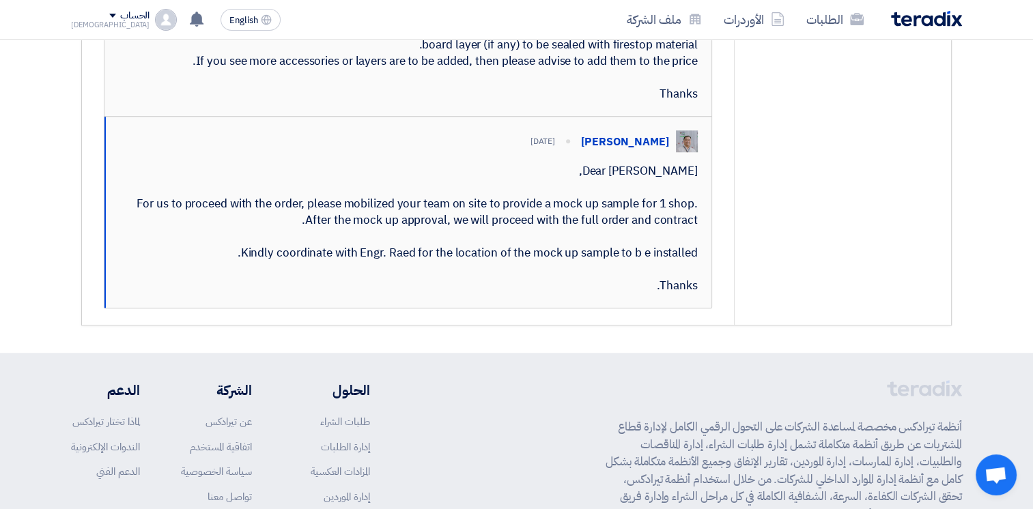
drag, startPoint x: 144, startPoint y: 121, endPoint x: 217, endPoint y: 159, distance: 82.1
click at [217, 102] on div "Hi, item # 1 is reviewed and as described it is a gypsum board panels cut into …" at bounding box center [407, 36] width 579 height 131
click at [223, 102] on div "Hi, item # 1 is reviewed and as described it is a gypsum board panels cut into …" at bounding box center [407, 36] width 579 height 131
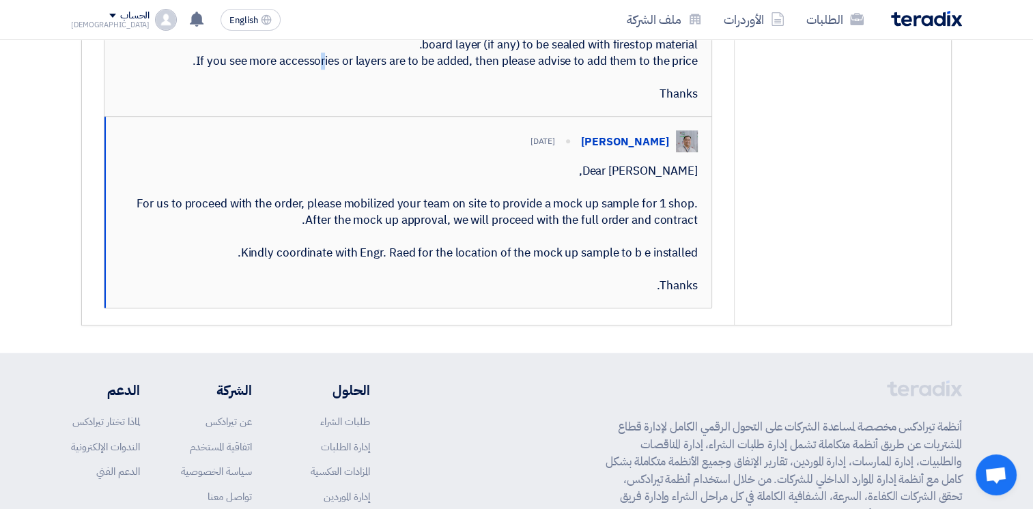
drag, startPoint x: 223, startPoint y: 152, endPoint x: 227, endPoint y: 159, distance: 8.0
click at [223, 102] on div "Hi, item # 1 is reviewed and as described it is a gypsum board panels cut into …" at bounding box center [407, 36] width 579 height 131
click at [597, 102] on div "Hi, item # 1 is reviewed and as described it is a gypsum board panels cut into …" at bounding box center [407, 36] width 579 height 131
click at [676, 117] on div "[PERSON_NAME] [DATE] Hi, item # 1 is reviewed and as described it is a gypsum b…" at bounding box center [407, 21] width 607 height 192
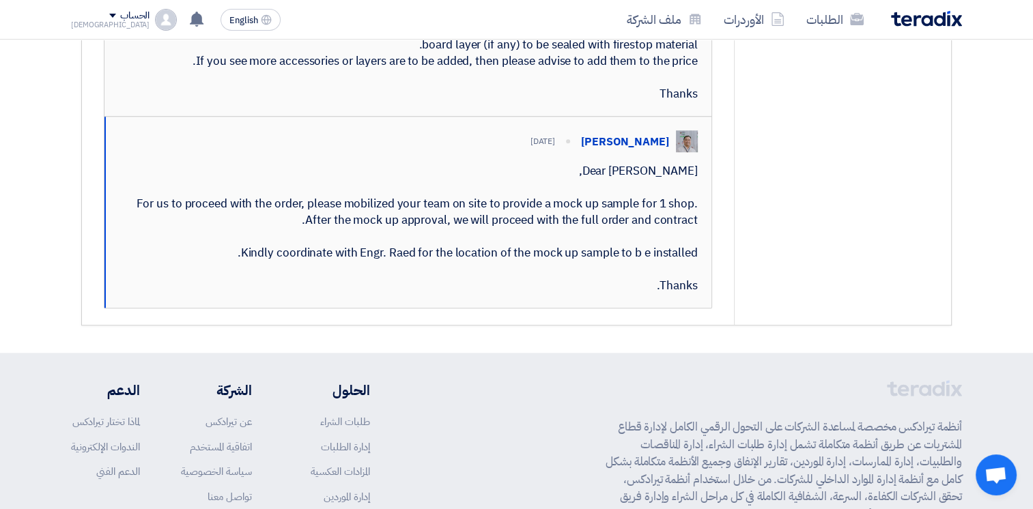
click at [676, 102] on div "Hi, item # 1 is reviewed and as described it is a gypsum board panels cut into …" at bounding box center [407, 36] width 579 height 131
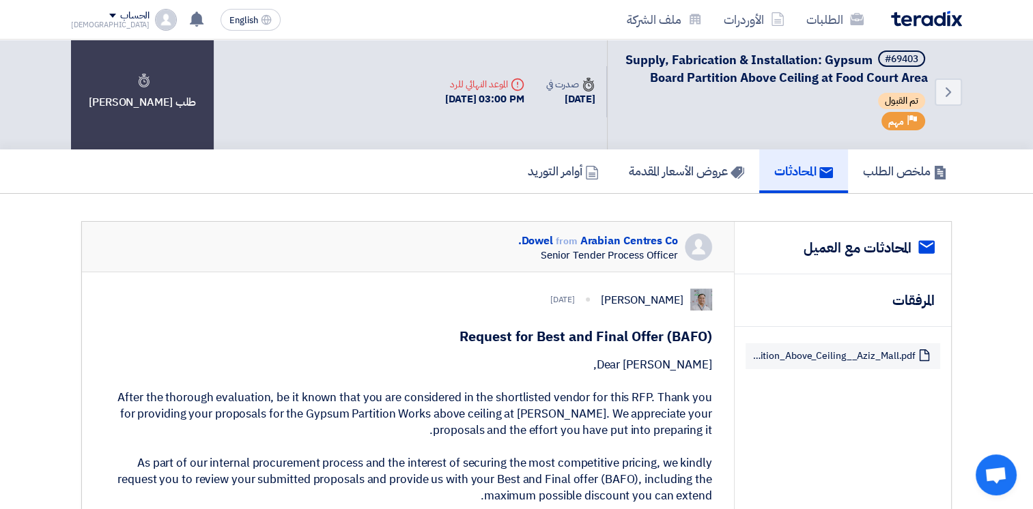
scroll to position [0, 0]
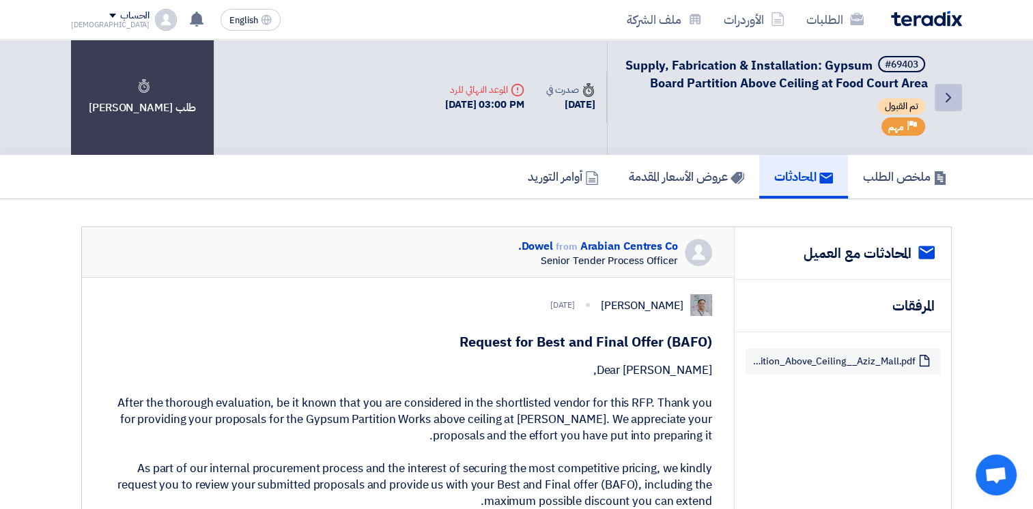
click at [946, 98] on icon "Back" at bounding box center [948, 97] width 16 height 16
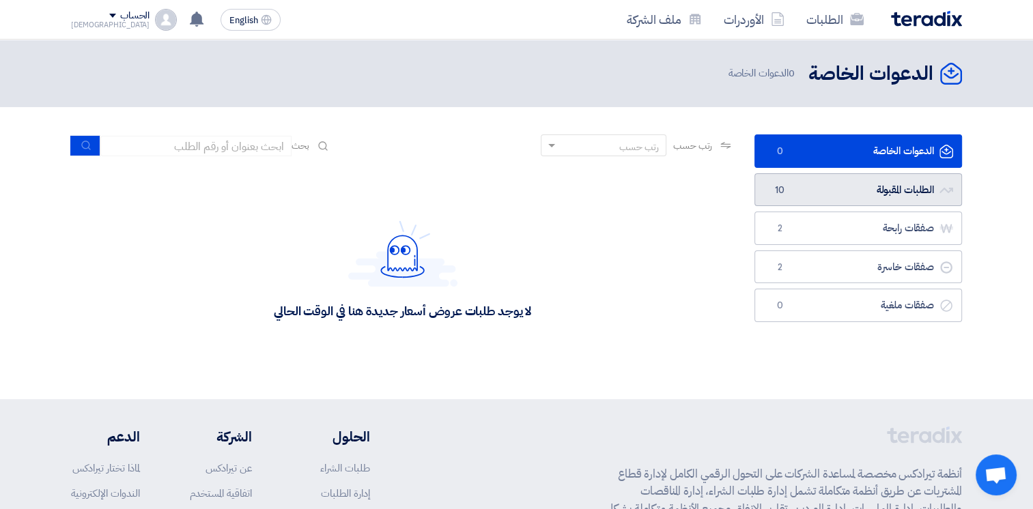
click at [855, 194] on link "الطلبات المقبولة الطلبات المقبولة 10" at bounding box center [857, 189] width 207 height 33
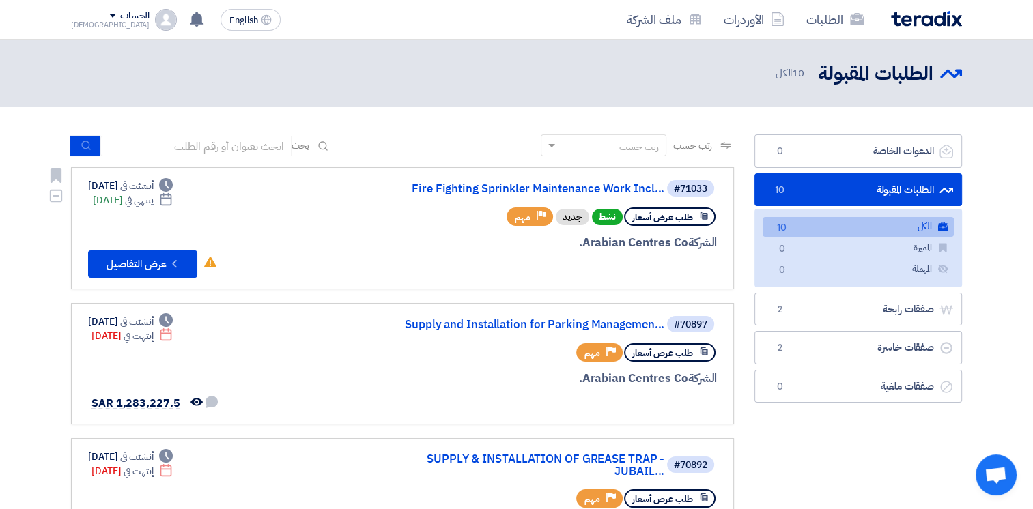
drag, startPoint x: 83, startPoint y: 197, endPoint x: 199, endPoint y: 202, distance: 115.5
click at [199, 202] on link "#71033 Fire Fighting Sprinkler Maintenance Work Incl... طلب عرض أسعار نشط جديد …" at bounding box center [402, 228] width 663 height 122
drag, startPoint x: 775, startPoint y: 77, endPoint x: 920, endPoint y: 83, distance: 145.5
click at [920, 83] on div "الطلبات المقبولة الطلبات المقبولة 10 الكل" at bounding box center [862, 73] width 197 height 27
click at [920, 83] on h2 "الطلبات المقبولة" at bounding box center [875, 74] width 115 height 27
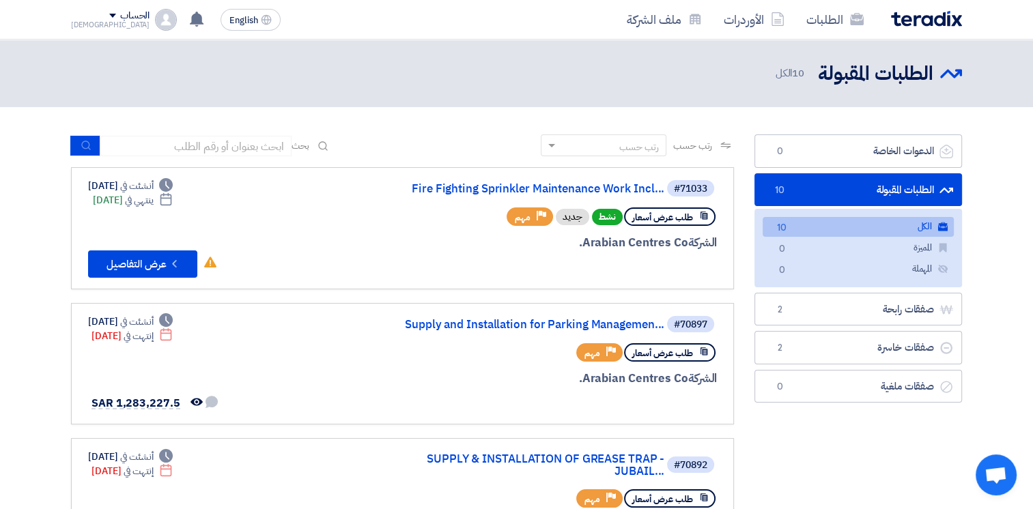
click at [924, 80] on h2 "الطلبات المقبولة" at bounding box center [875, 74] width 115 height 27
drag, startPoint x: 931, startPoint y: 79, endPoint x: 749, endPoint y: 81, distance: 182.2
click at [749, 81] on div "الطلبات المقبولة الطلبات المقبولة 10 الكل" at bounding box center [516, 73] width 891 height 27
drag, startPoint x: 749, startPoint y: 81, endPoint x: 719, endPoint y: 80, distance: 30.1
click at [719, 80] on div "الطلبات المقبولة الطلبات المقبولة 10 الكل" at bounding box center [516, 73] width 891 height 27
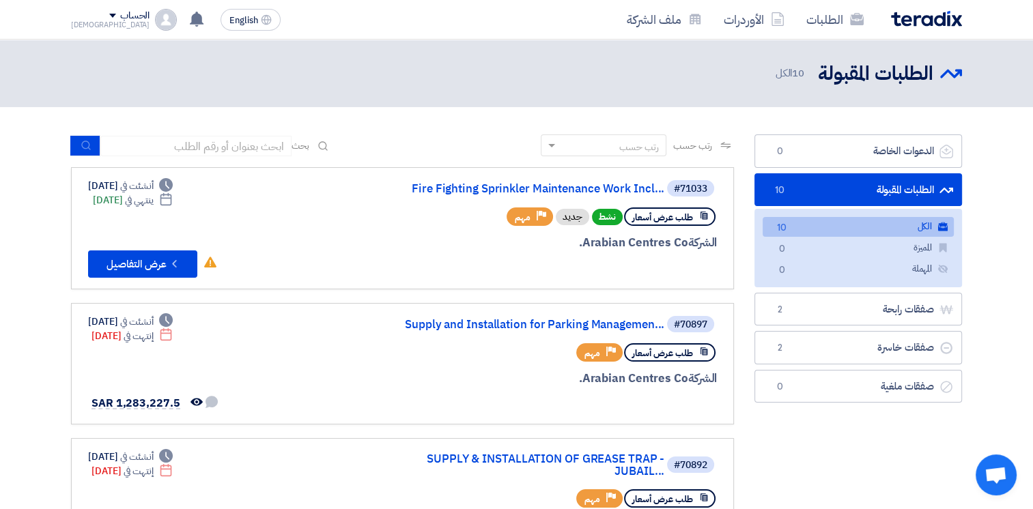
click at [780, 70] on span "10 الكل" at bounding box center [790, 74] width 31 height 16
drag, startPoint x: 762, startPoint y: 73, endPoint x: 938, endPoint y: 78, distance: 176.1
click at [938, 78] on div "الطلبات المقبولة الطلبات المقبولة 10 الكل" at bounding box center [862, 73] width 197 height 27
drag, startPoint x: 938, startPoint y: 78, endPoint x: 894, endPoint y: 79, distance: 44.4
click at [891, 79] on h2 "الطلبات المقبولة" at bounding box center [875, 74] width 115 height 27
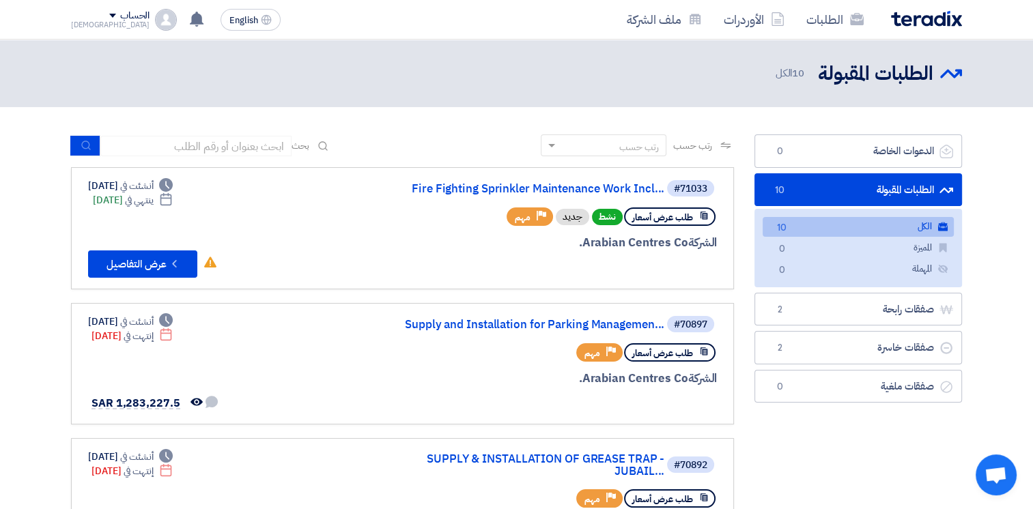
click at [927, 75] on h2 "الطلبات المقبولة" at bounding box center [875, 74] width 115 height 27
drag, startPoint x: 932, startPoint y: 75, endPoint x: 763, endPoint y: 75, distance: 169.3
click at [764, 75] on div "الطلبات المقبولة الطلبات المقبولة 10 الكل" at bounding box center [862, 73] width 197 height 27
click at [759, 75] on div "الطلبات المقبولة الطلبات المقبولة 10 الكل" at bounding box center [516, 73] width 891 height 27
click at [768, 76] on div "الطلبات المقبولة الطلبات المقبولة 10 الكل" at bounding box center [862, 73] width 197 height 27
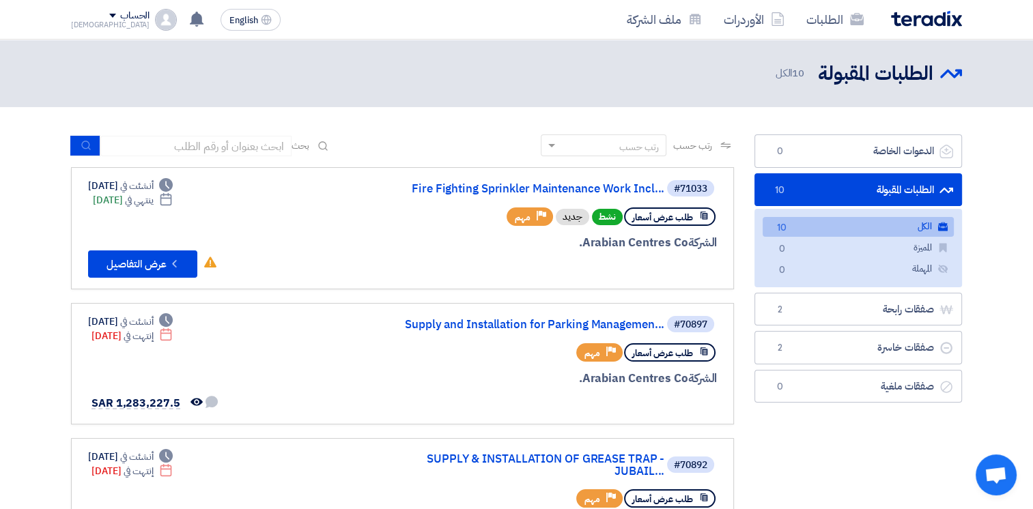
click at [779, 76] on span "10 الكل" at bounding box center [790, 74] width 31 height 16
drag, startPoint x: 769, startPoint y: 76, endPoint x: 948, endPoint y: 78, distance: 178.8
click at [948, 78] on div "الطلبات المقبولة الطلبات المقبولة 10 الكل" at bounding box center [862, 73] width 197 height 27
drag, startPoint x: 948, startPoint y: 78, endPoint x: 902, endPoint y: 81, distance: 45.8
click at [902, 81] on h2 "الطلبات المقبولة" at bounding box center [875, 74] width 115 height 27
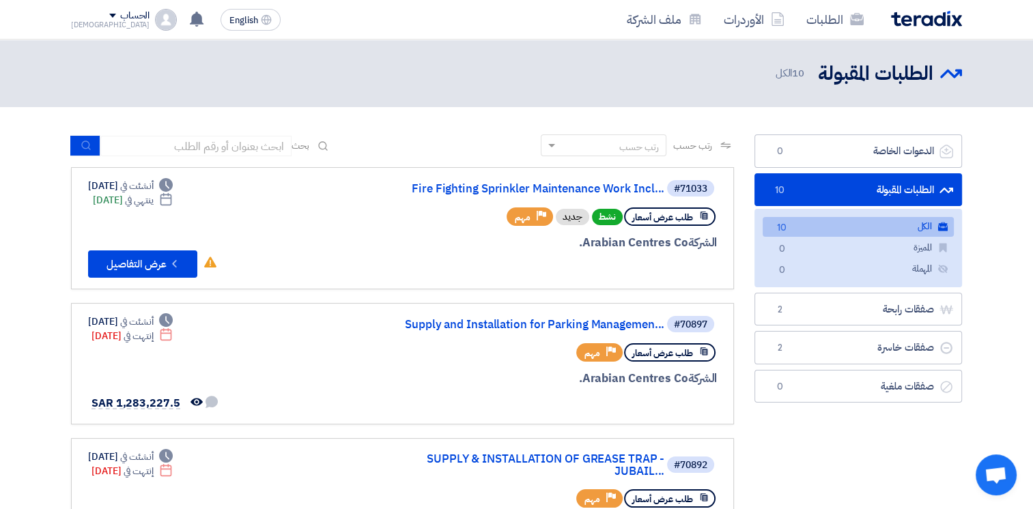
click at [923, 81] on h2 "الطلبات المقبولة" at bounding box center [875, 74] width 115 height 27
drag, startPoint x: 934, startPoint y: 78, endPoint x: 792, endPoint y: 79, distance: 142.0
click at [792, 79] on div "الطلبات المقبولة الطلبات المقبولة 10 الكل" at bounding box center [862, 73] width 197 height 27
drag, startPoint x: 792, startPoint y: 79, endPoint x: 781, endPoint y: 79, distance: 10.2
click at [781, 79] on span "10 الكل" at bounding box center [790, 74] width 31 height 16
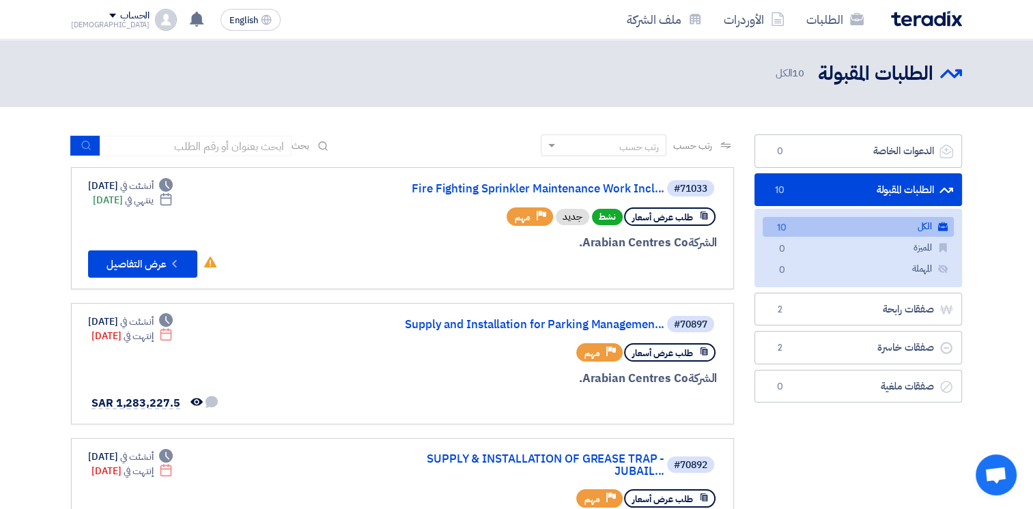
drag, startPoint x: 775, startPoint y: 79, endPoint x: 917, endPoint y: 78, distance: 142.6
click at [917, 78] on div "الطلبات المقبولة الطلبات المقبولة 10 الكل" at bounding box center [862, 73] width 197 height 27
click at [914, 78] on h2 "الطلبات المقبولة" at bounding box center [875, 74] width 115 height 27
drag, startPoint x: 914, startPoint y: 78, endPoint x: 906, endPoint y: 78, distance: 7.5
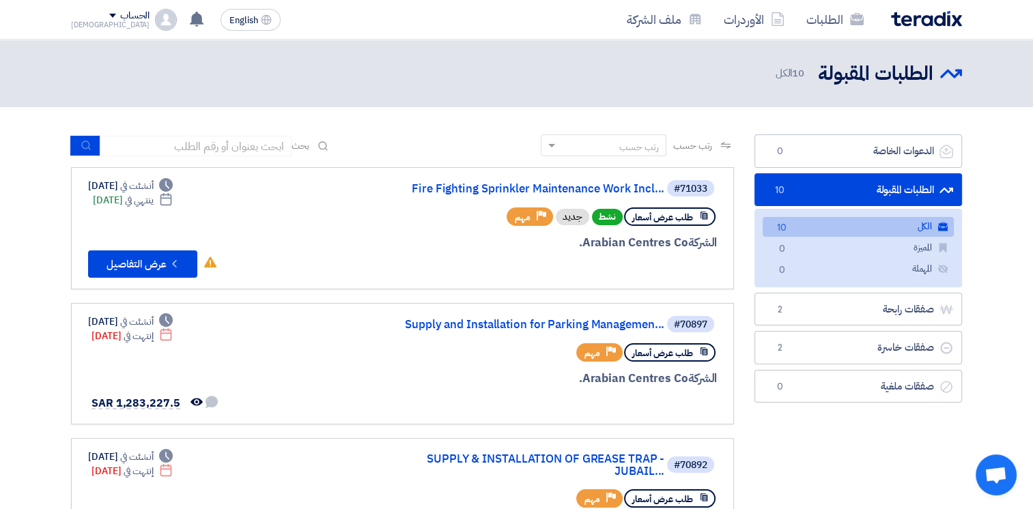
click at [906, 78] on h2 "الطلبات المقبولة" at bounding box center [875, 74] width 115 height 27
click at [905, 78] on h2 "الطلبات المقبولة" at bounding box center [875, 74] width 115 height 27
click at [890, 83] on h2 "الطلبات المقبولة" at bounding box center [875, 74] width 115 height 27
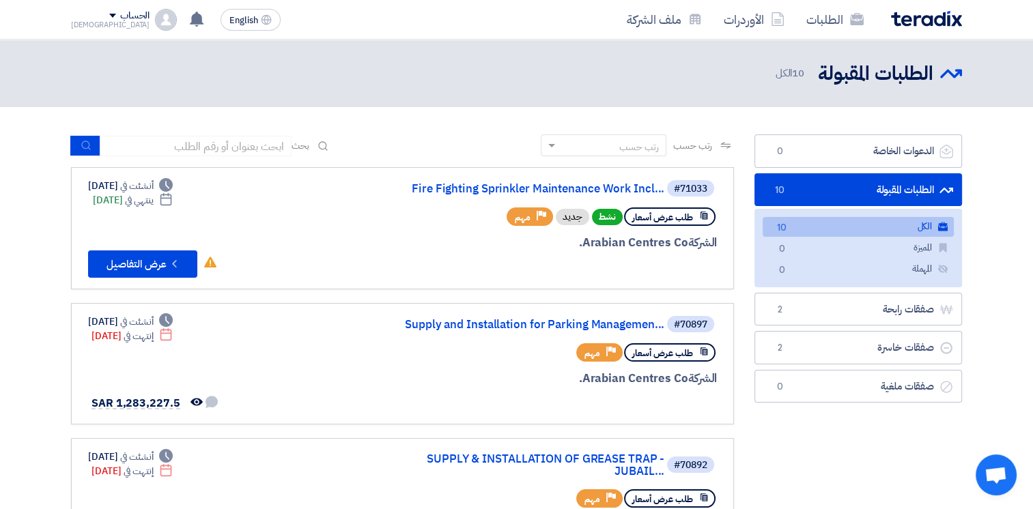
click at [887, 83] on h2 "الطلبات المقبولة" at bounding box center [875, 74] width 115 height 27
click at [890, 78] on h2 "الطلبات المقبولة" at bounding box center [875, 74] width 115 height 27
